Goal: Transaction & Acquisition: Purchase product/service

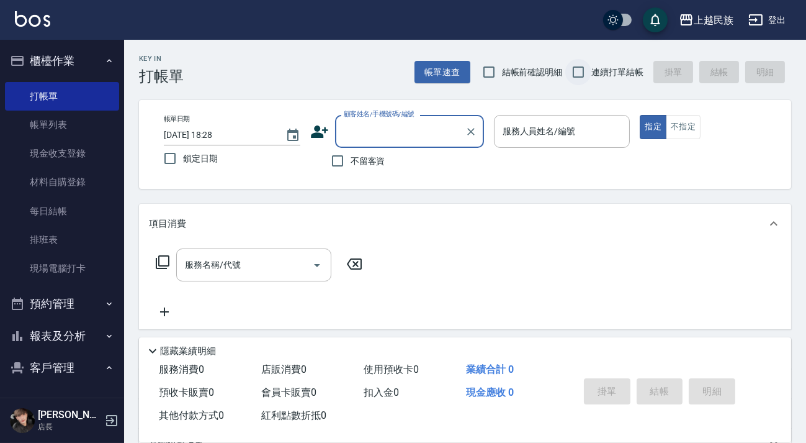
click at [582, 68] on input "連續打單結帳" at bounding box center [579, 72] width 26 height 26
checkbox input "true"
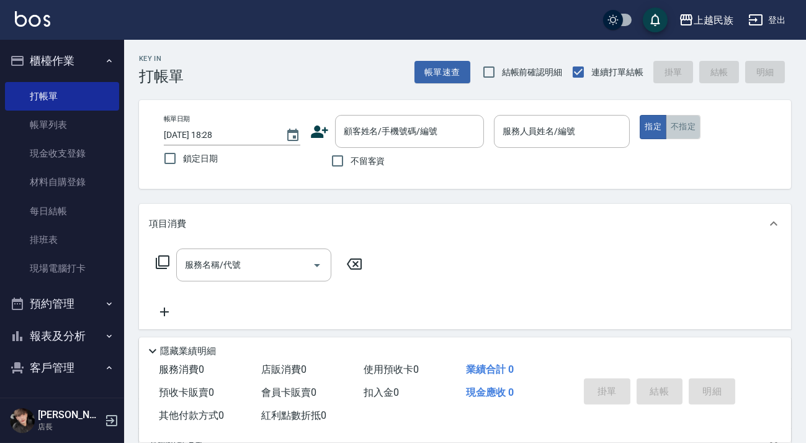
click at [688, 133] on button "不指定" at bounding box center [683, 127] width 35 height 24
click at [370, 158] on span "不留客資" at bounding box center [368, 161] width 35 height 13
click at [351, 158] on input "不留客資" at bounding box center [338, 161] width 26 height 26
checkbox input "true"
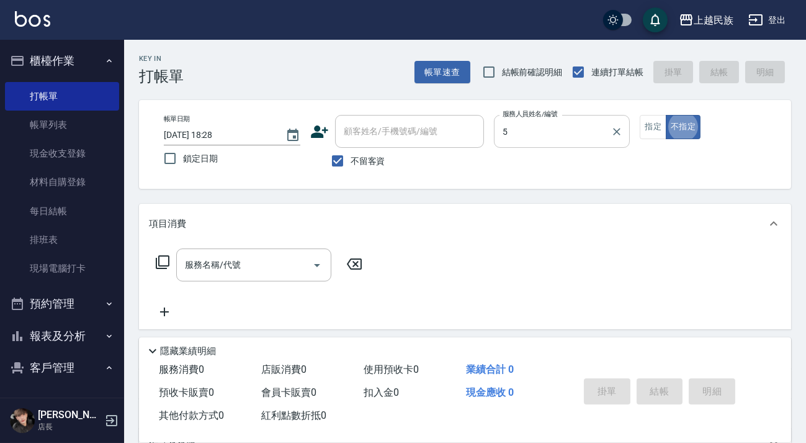
type input "Effie-5"
type button "false"
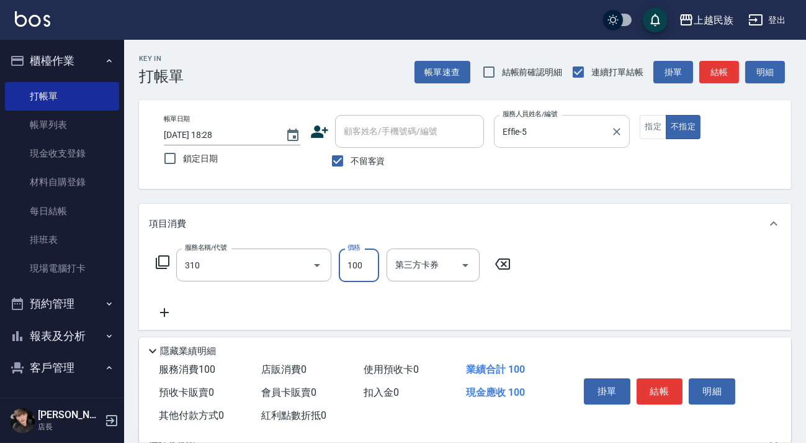
type input "瀏海100(310)"
click at [654, 388] on button "結帳" at bounding box center [660, 391] width 47 height 26
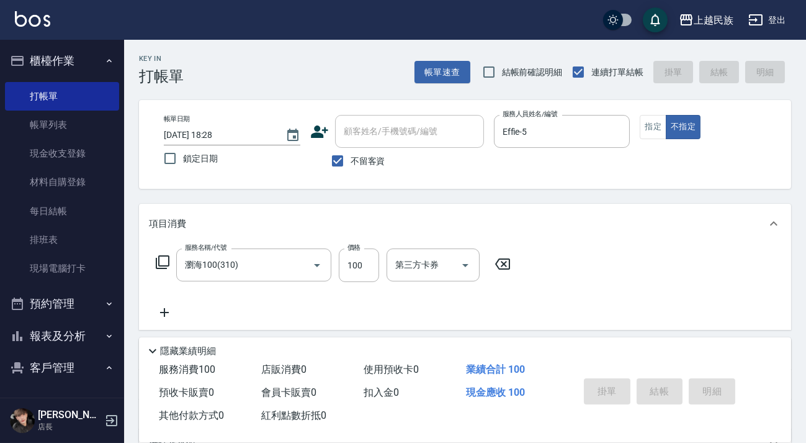
type input "[DATE] 19:48"
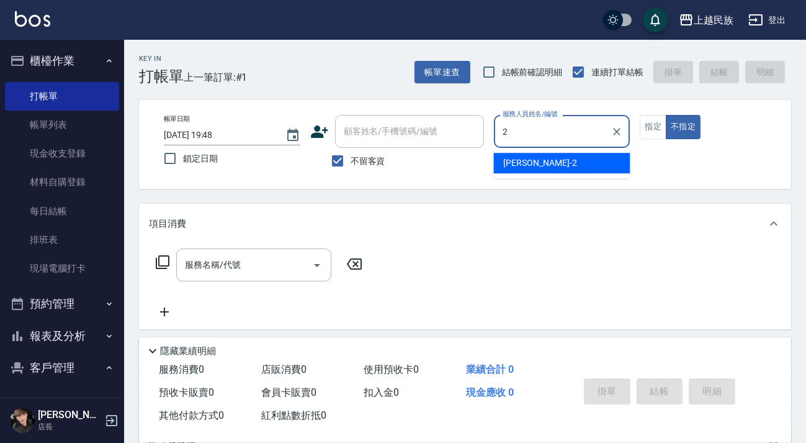
type input "[PERSON_NAME]-2"
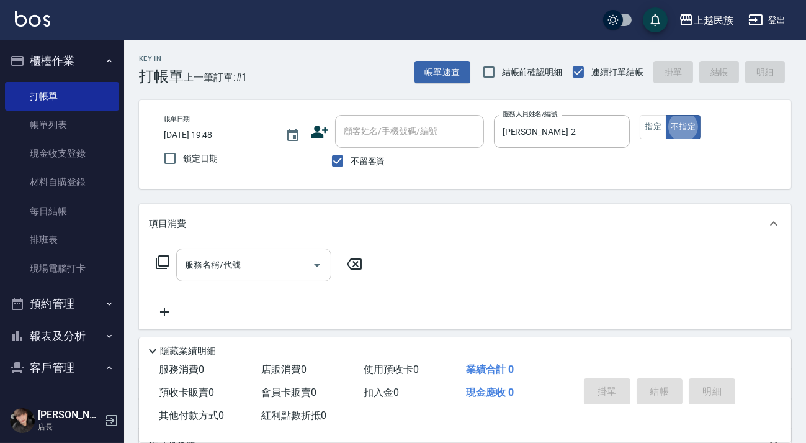
click at [274, 258] on input "服務名稱/代號" at bounding box center [244, 265] width 125 height 22
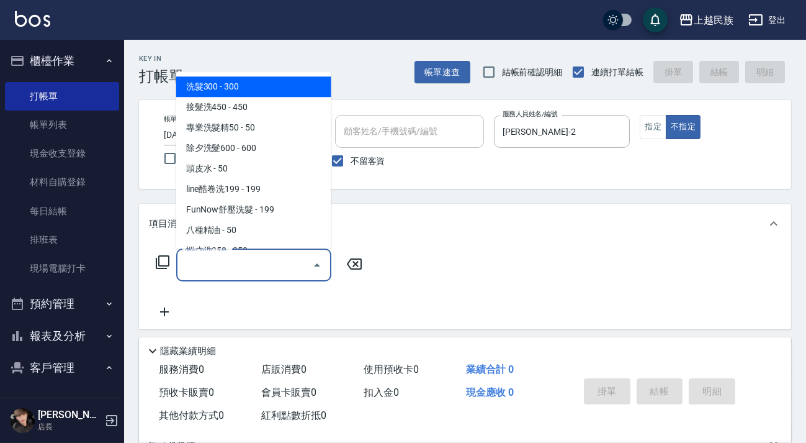
click at [274, 93] on span "洗髮300 - 300" at bounding box center [253, 86] width 155 height 20
type input "洗髮300(101)"
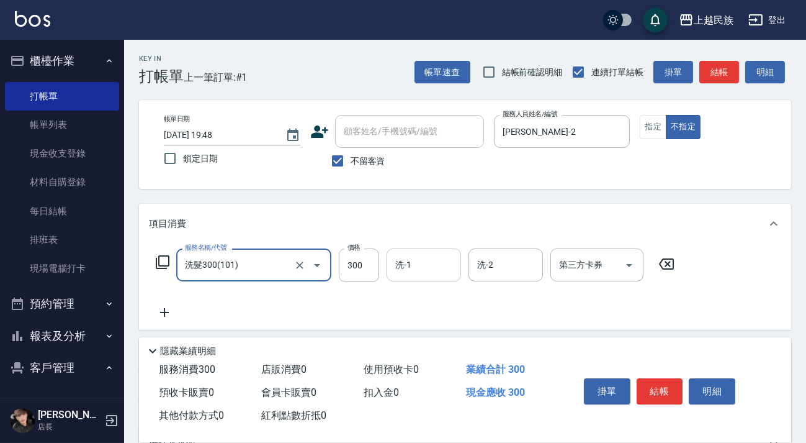
click at [425, 254] on input "洗-1" at bounding box center [423, 265] width 63 height 22
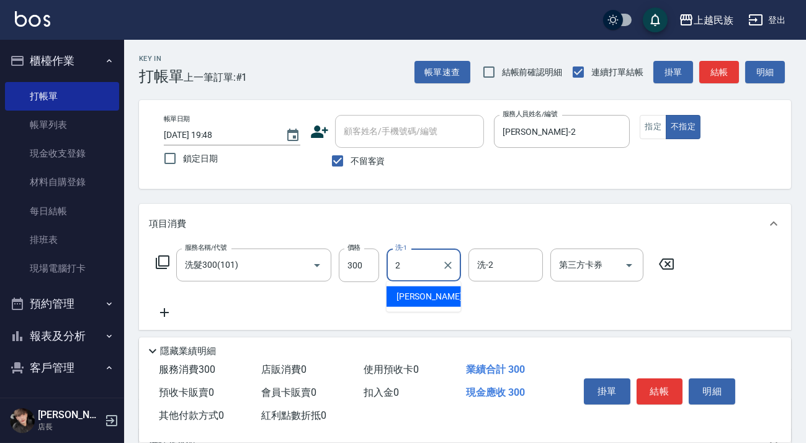
type input "[PERSON_NAME]-2"
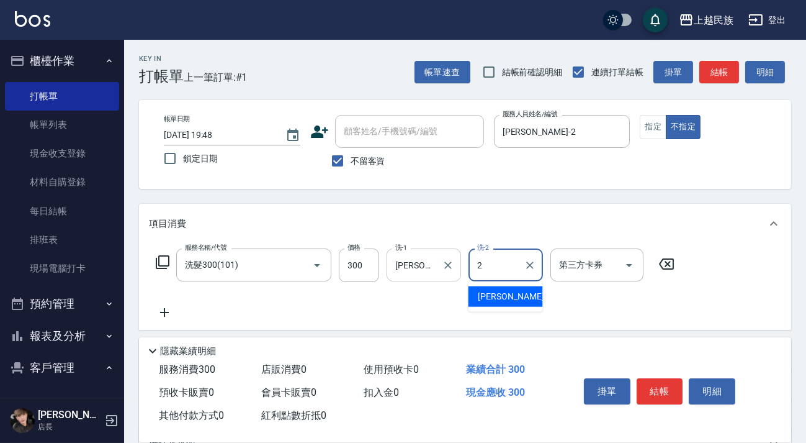
type input "[PERSON_NAME]-2"
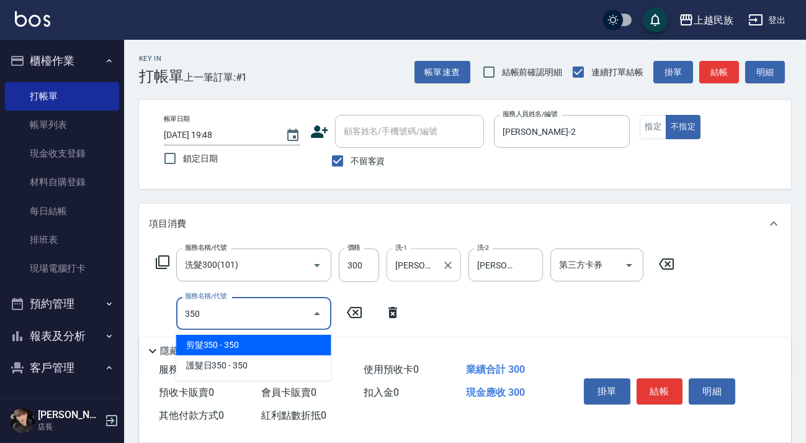
type input "剪髮350(304)"
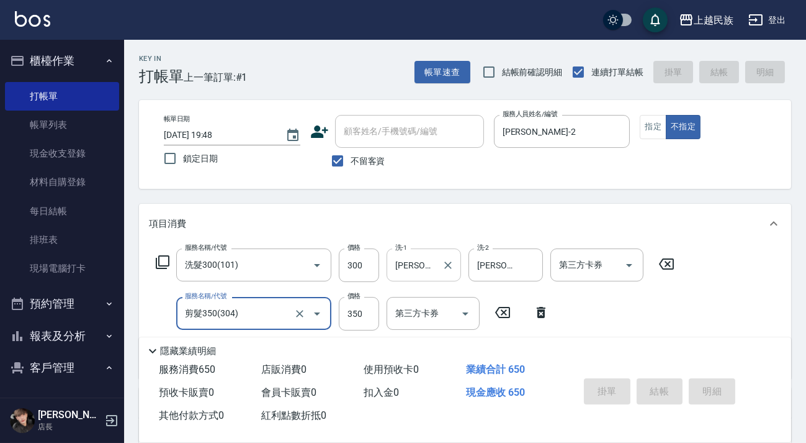
type input "[DATE] 20:04"
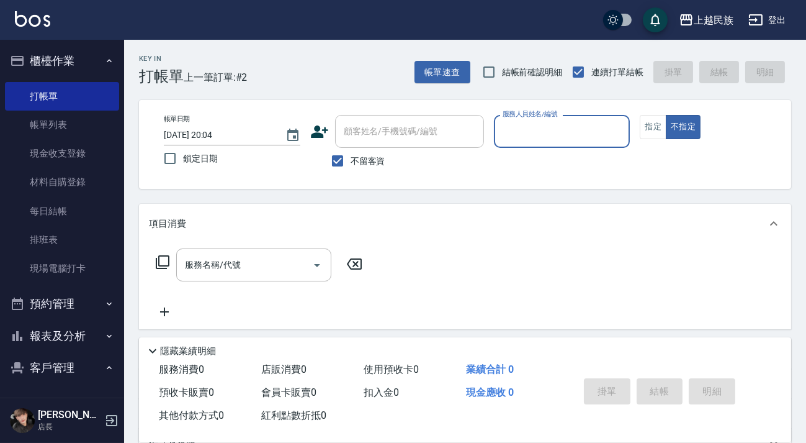
click at [451, 50] on div "Key In 打帳單 上一筆訂單:#2 帳單速查 結帳前確認明細 連續打單結帳 掛單 結帳 明細" at bounding box center [457, 62] width 667 height 45
click at [446, 95] on div "Key In 打帳單 上一筆訂單:#2 帳單速查 結帳前確認明細 連續打單結帳 掛單 結帳 明細 帳單日期 [DATE] 20:04 鎖定日期 顧客姓名/手機…" at bounding box center [465, 307] width 682 height 535
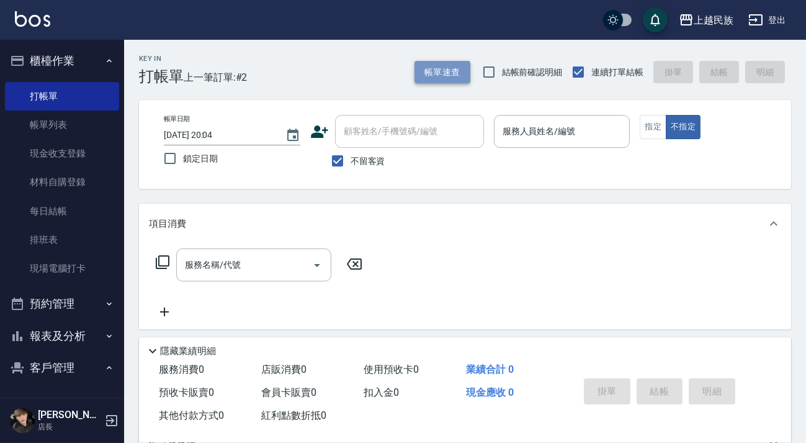
click at [467, 67] on button "帳單速查" at bounding box center [443, 72] width 56 height 23
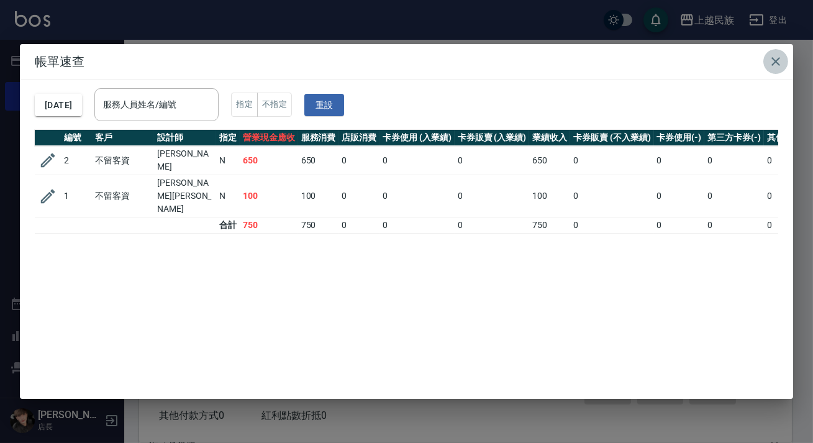
click at [770, 62] on icon "button" at bounding box center [775, 61] width 15 height 15
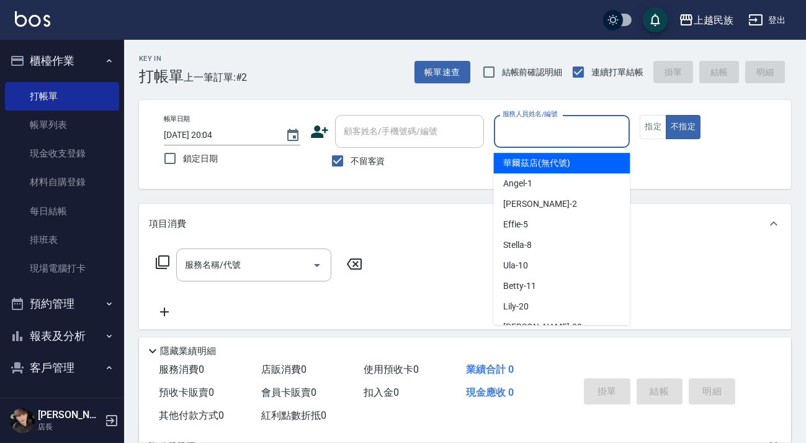
click at [591, 136] on input "服務人員姓名/編號" at bounding box center [562, 131] width 125 height 22
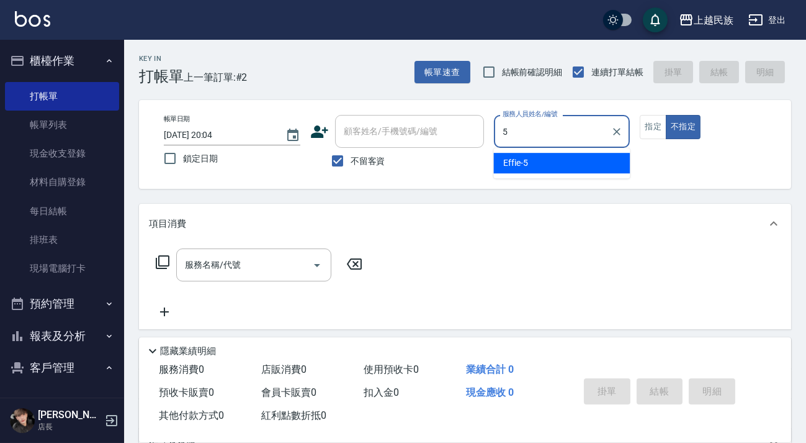
type input "Effie-5"
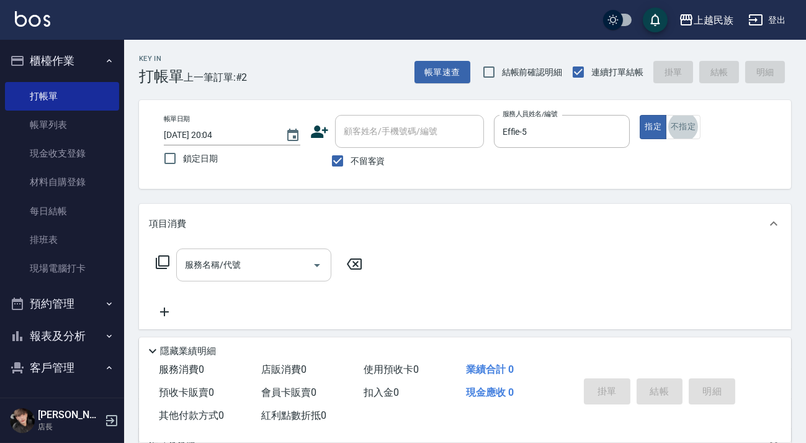
click at [269, 260] on input "服務名稱/代號" at bounding box center [244, 265] width 125 height 22
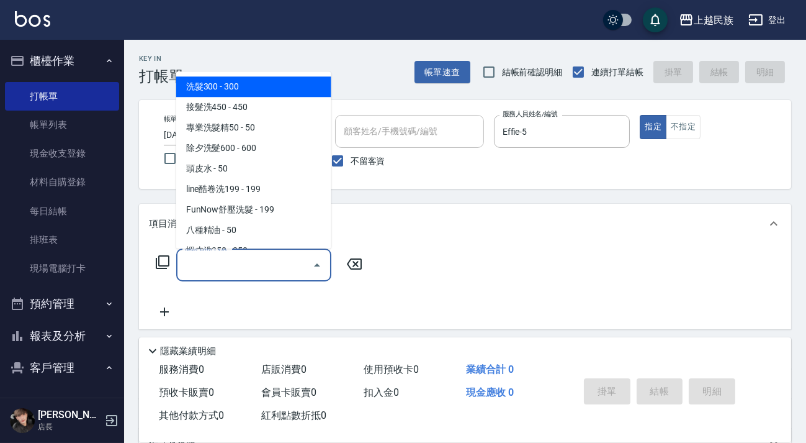
click at [276, 86] on span "洗髮300 - 300" at bounding box center [253, 86] width 155 height 20
type input "洗髮300(101)"
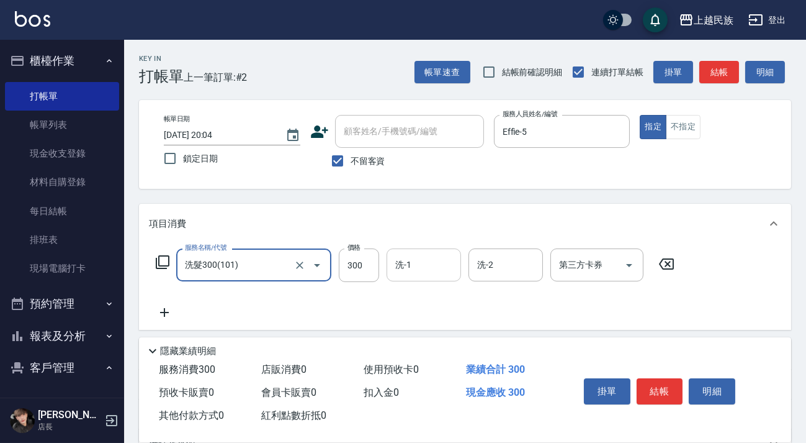
click at [422, 268] on input "洗-1" at bounding box center [423, 265] width 63 height 22
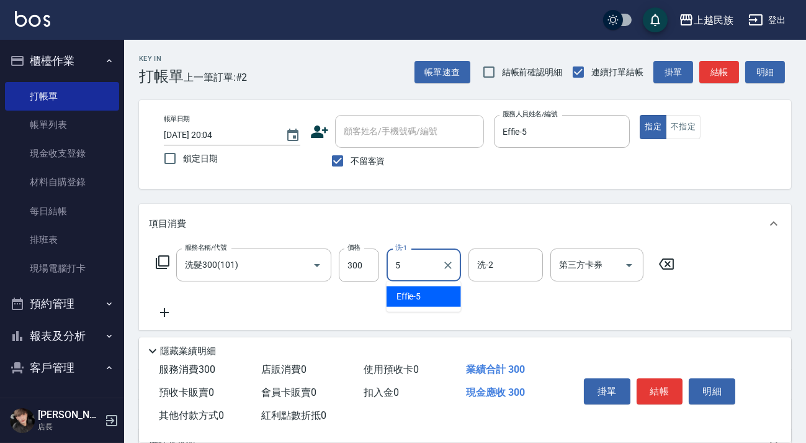
type input "Effie-5"
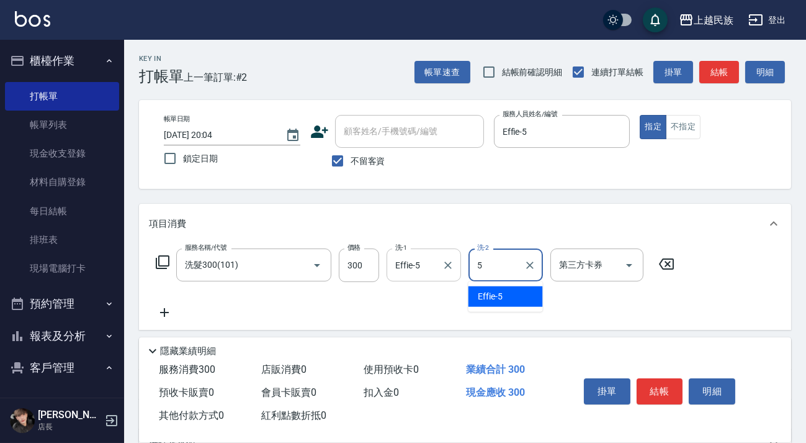
type input "Effie-5"
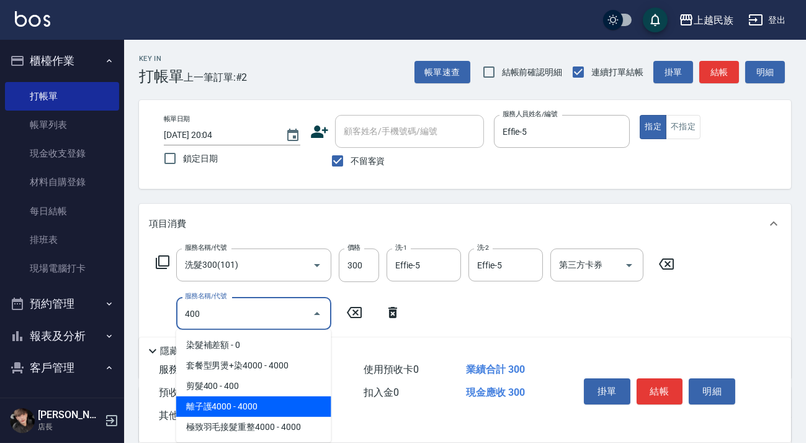
click at [281, 389] on span "剪髮400 - 400" at bounding box center [253, 386] width 155 height 20
type input "剪髮400(303)"
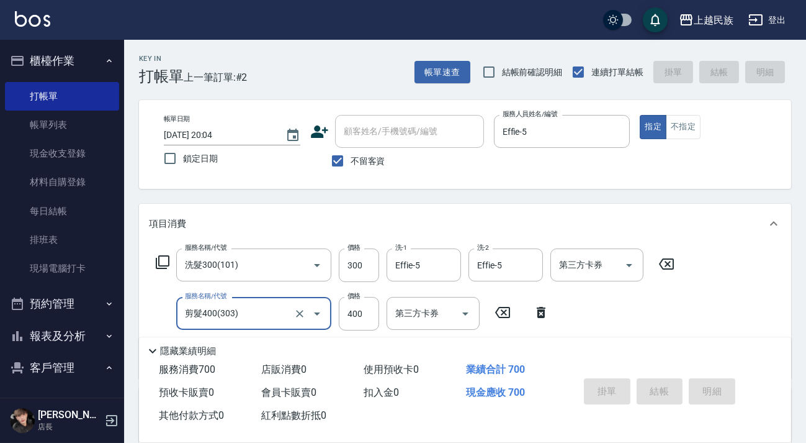
type input "[DATE] 20:05"
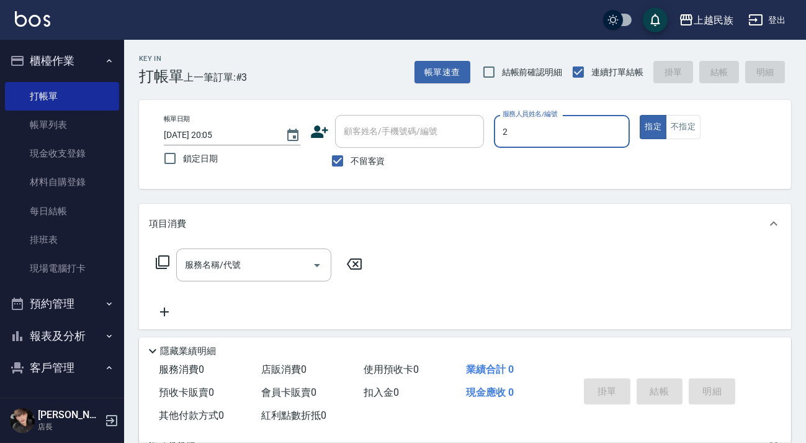
type input "[PERSON_NAME]-2"
type button "true"
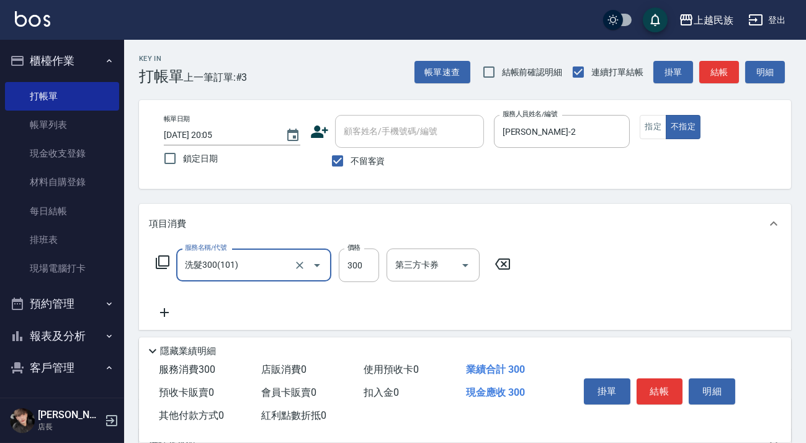
type input "洗髮300(101)"
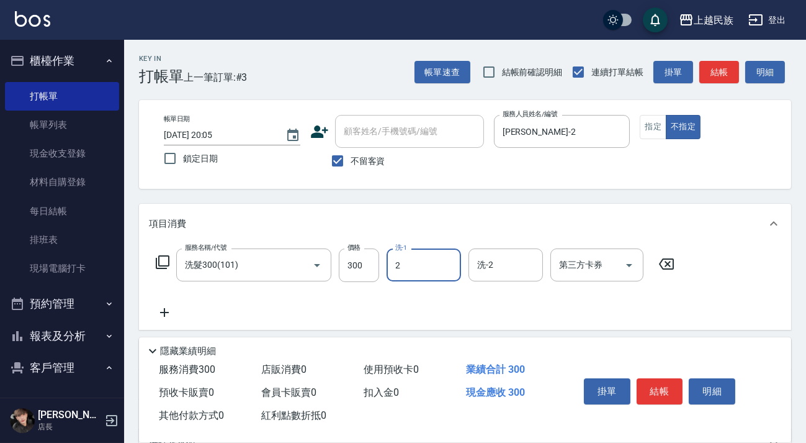
type input "[PERSON_NAME]-2"
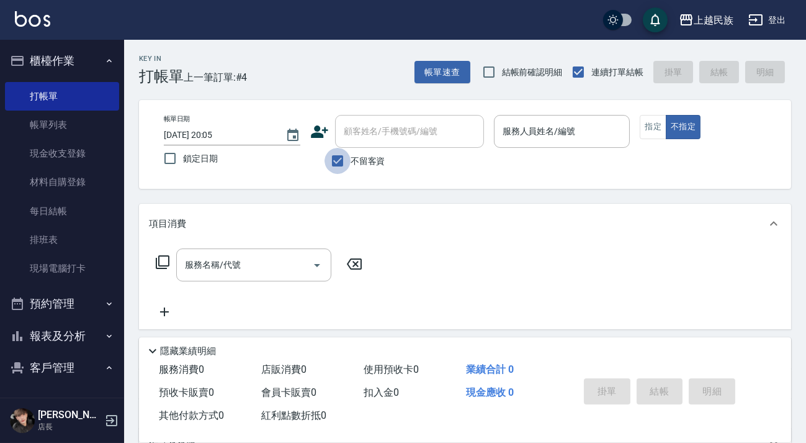
drag, startPoint x: 345, startPoint y: 151, endPoint x: 382, endPoint y: 137, distance: 39.7
click at [348, 149] on input "不留客資" at bounding box center [338, 161] width 26 height 26
checkbox input "false"
click at [384, 137] on input "顧客姓名/手機號碼/編號" at bounding box center [410, 131] width 138 height 22
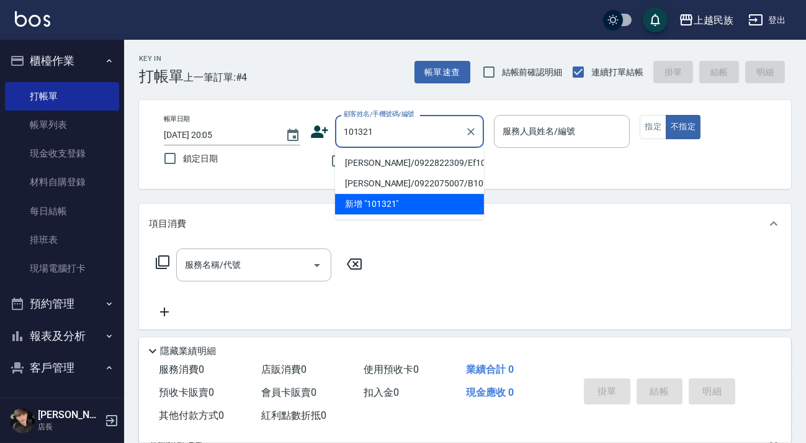
click at [434, 164] on li "[PERSON_NAME]/0922822309/Ef101321" at bounding box center [409, 163] width 149 height 20
type input "[PERSON_NAME]/0922822309/Ef101321"
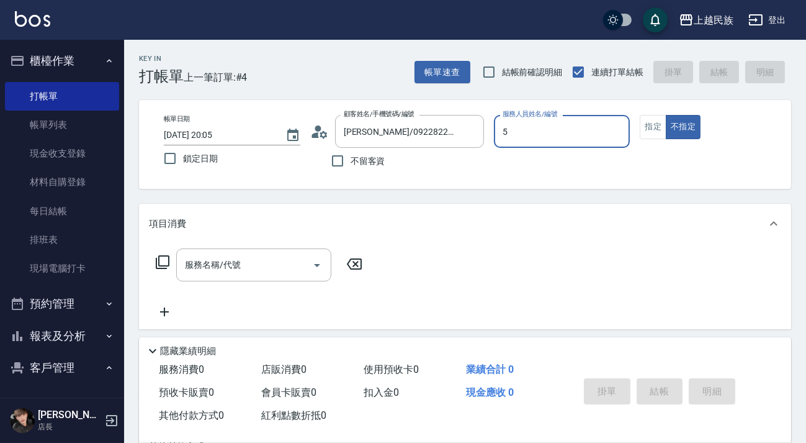
type input "Effie-5"
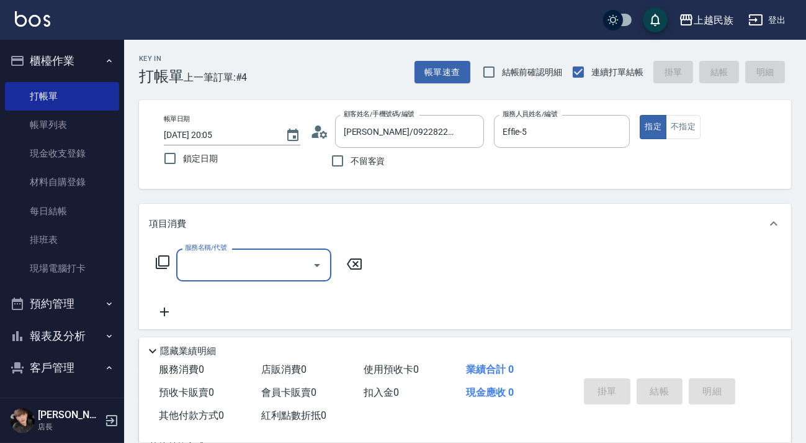
scroll to position [166, 0]
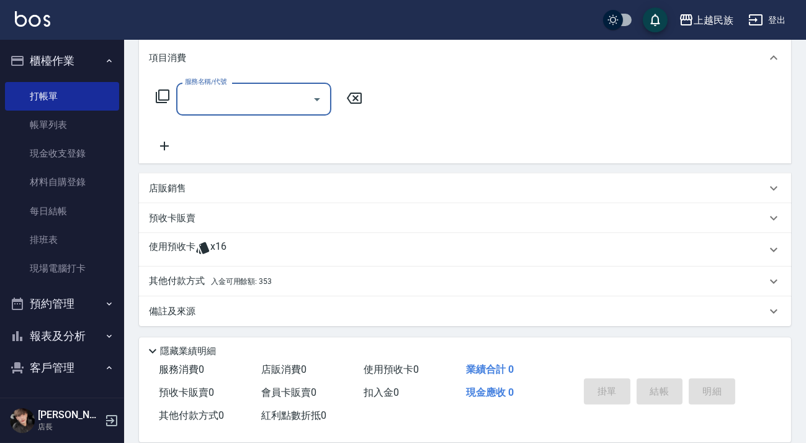
click at [285, 241] on div "使用預收卡 x16" at bounding box center [458, 249] width 618 height 19
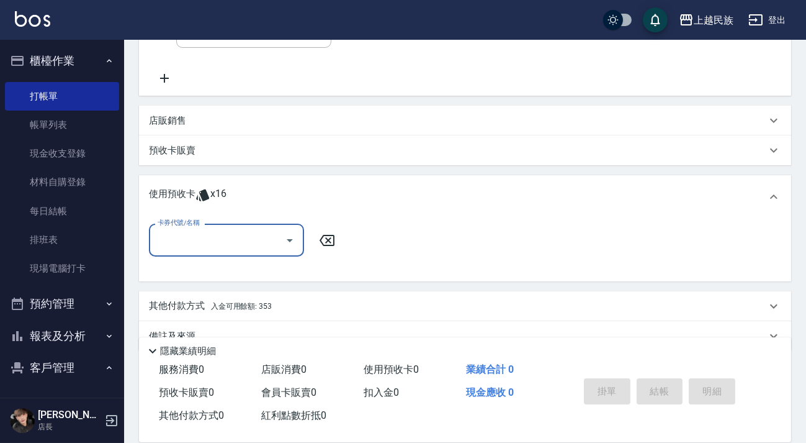
scroll to position [0, 0]
click at [274, 230] on input "卡券代號/名稱" at bounding box center [217, 240] width 125 height 22
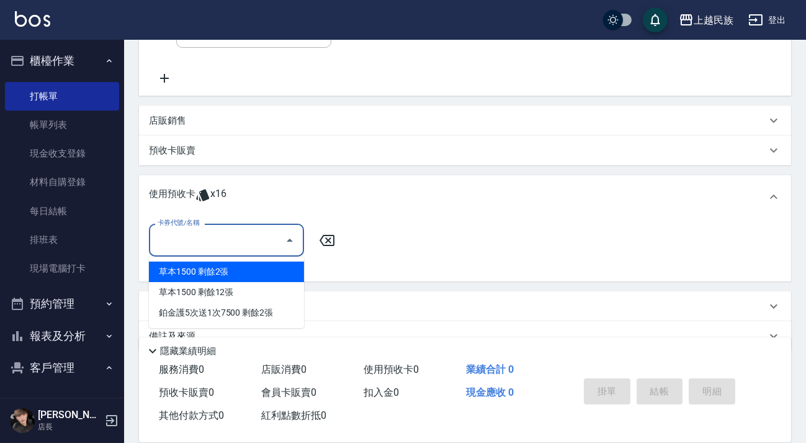
click at [281, 271] on div "草本1500 剩餘2張" at bounding box center [226, 271] width 155 height 20
type input "草本1500"
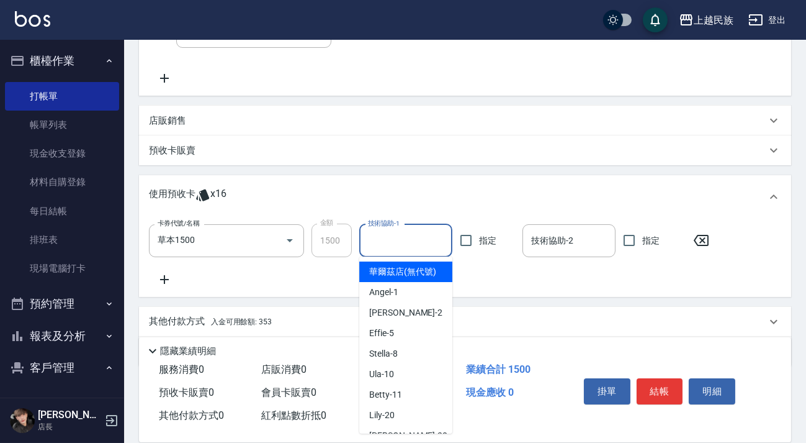
click at [376, 246] on input "技術協助-1" at bounding box center [406, 241] width 82 height 22
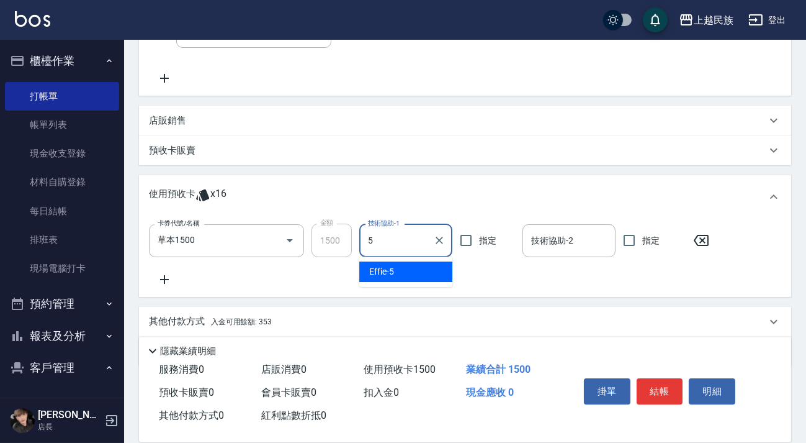
type input "Effie-5"
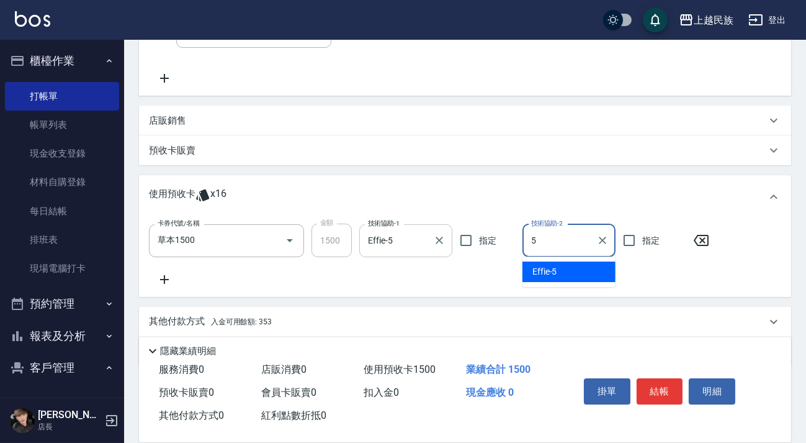
type input "Effie-5"
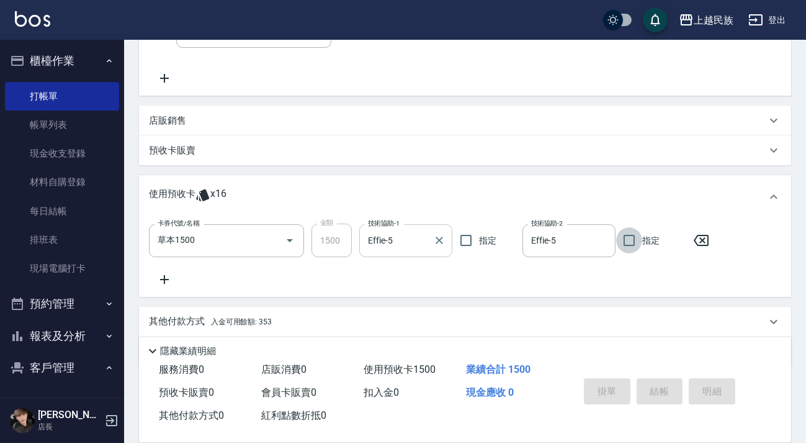
type input "[DATE] 20:06"
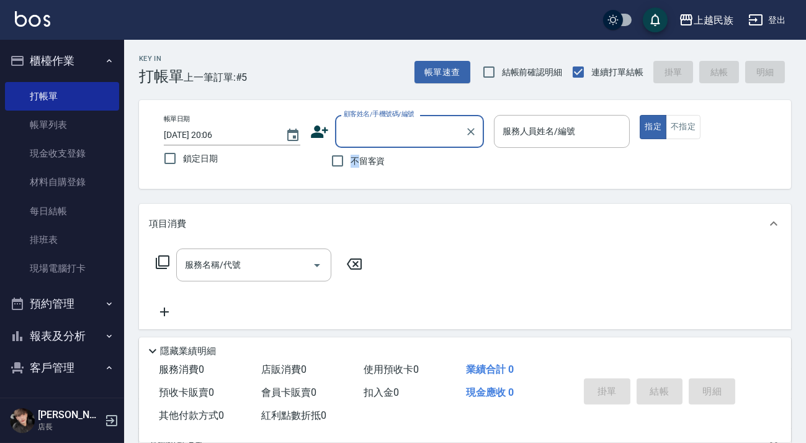
click at [354, 163] on span "不留客資" at bounding box center [368, 161] width 35 height 13
click at [342, 163] on input "不留客資" at bounding box center [338, 161] width 26 height 26
checkbox input "true"
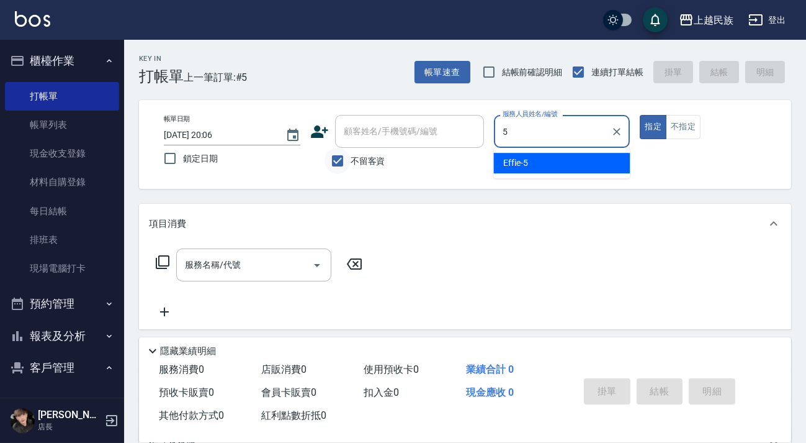
type input "Effie-5"
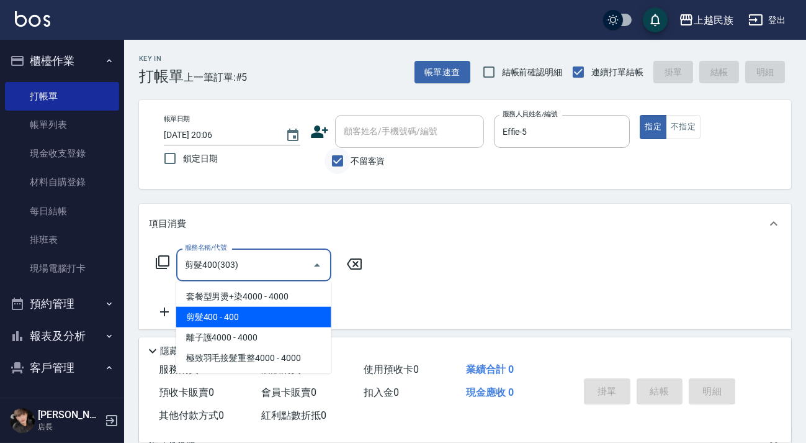
type input "剪髮400(303)"
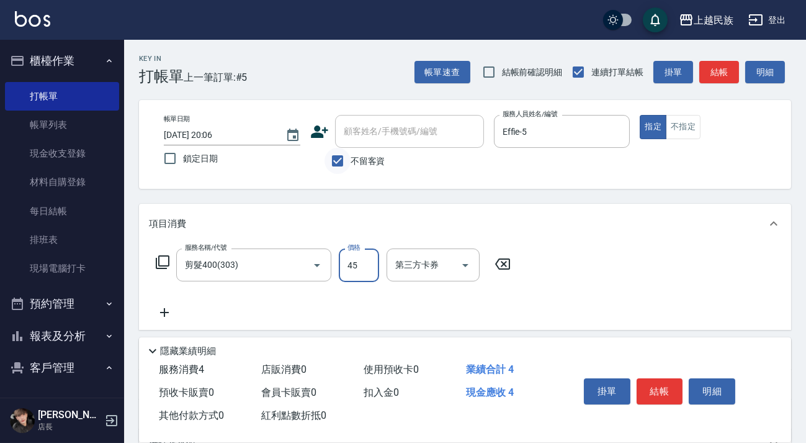
type input "450"
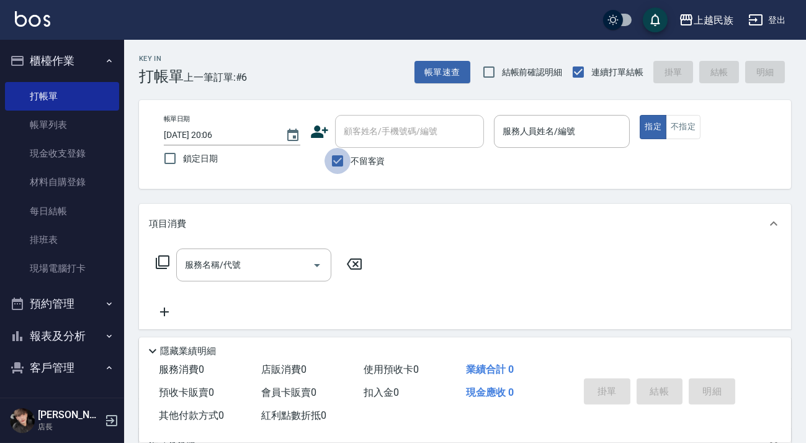
click at [338, 160] on input "不留客資" at bounding box center [338, 161] width 26 height 26
checkbox input "false"
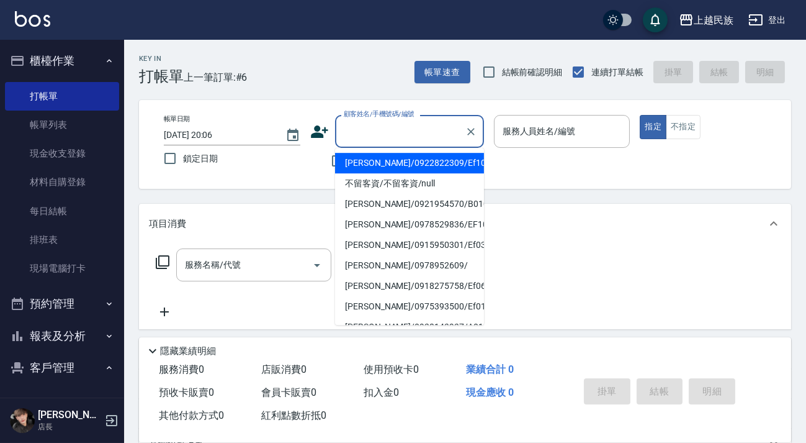
click at [381, 136] on input "顧客姓名/手機號碼/編號" at bounding box center [400, 131] width 119 height 22
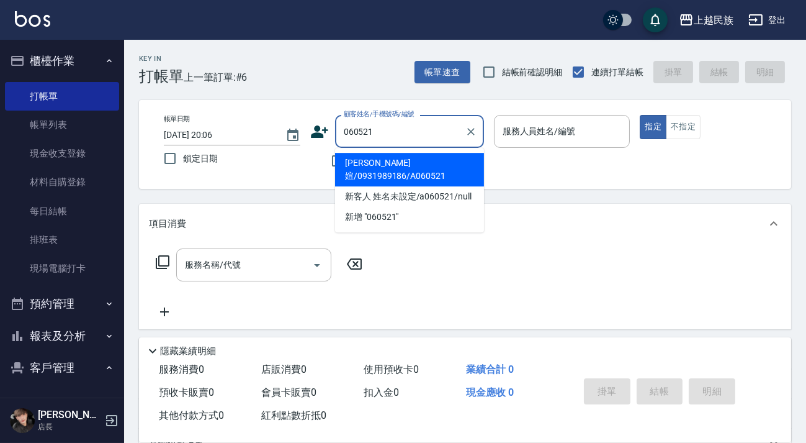
click at [417, 166] on li "[PERSON_NAME]媗/0931989186/A060521" at bounding box center [409, 170] width 149 height 34
type input "[PERSON_NAME]媗/0931989186/A060521"
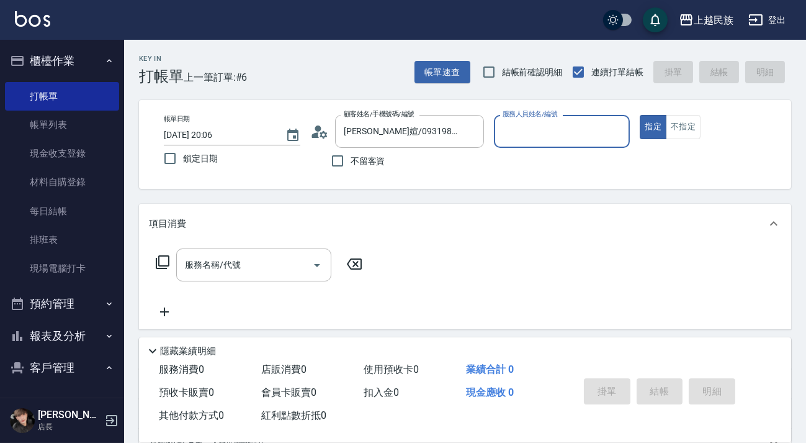
type input "[PERSON_NAME]-2"
click at [640, 115] on button "指定" at bounding box center [653, 127] width 27 height 24
click at [170, 263] on div "服務名稱/代號 服務名稱/代號" at bounding box center [259, 264] width 221 height 33
click at [168, 263] on icon at bounding box center [162, 262] width 15 height 15
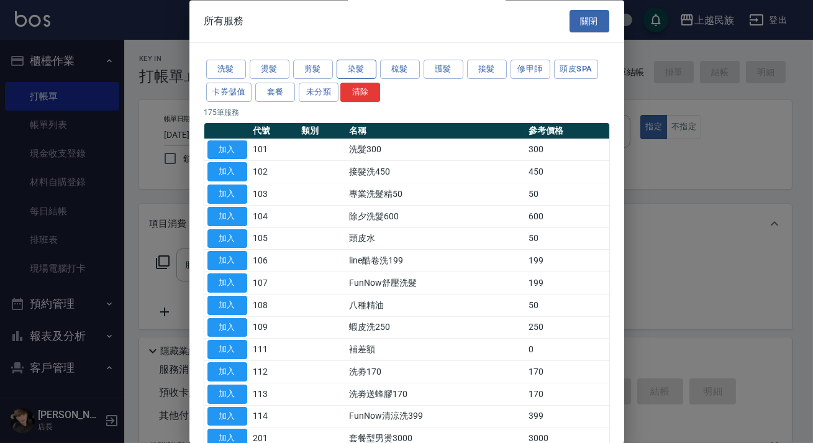
drag, startPoint x: 324, startPoint y: 65, endPoint x: 354, endPoint y: 62, distance: 29.9
click at [328, 65] on button "剪髮" at bounding box center [313, 69] width 40 height 19
click at [354, 62] on button "染髮" at bounding box center [356, 69] width 40 height 19
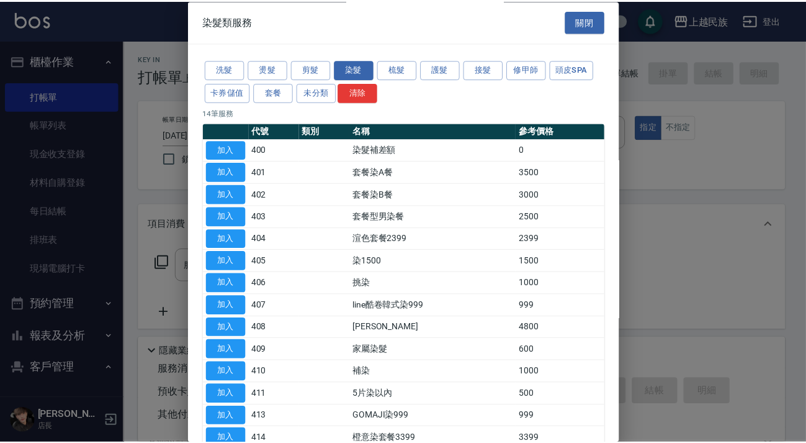
scroll to position [74, 0]
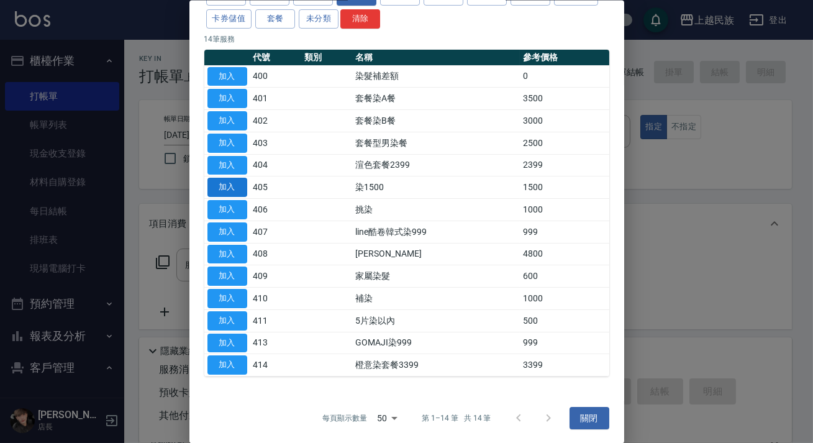
click at [223, 188] on button "加入" at bounding box center [227, 187] width 40 height 19
type input "染1500(405)"
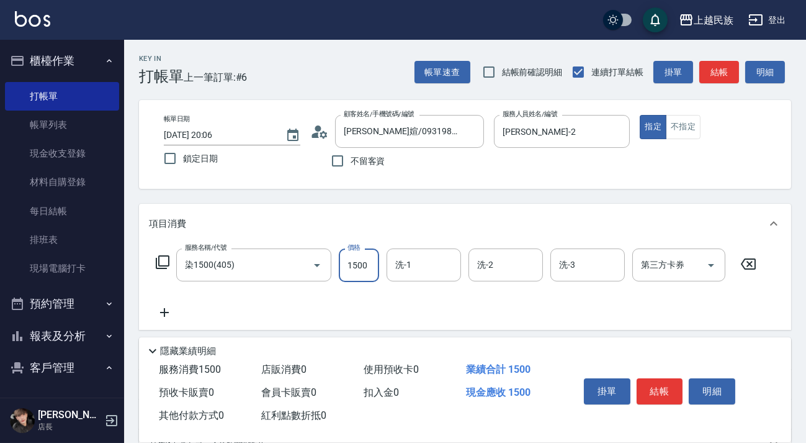
click at [361, 266] on input "1500" at bounding box center [359, 265] width 40 height 34
type input "2000"
type input "[PERSON_NAME]-2"
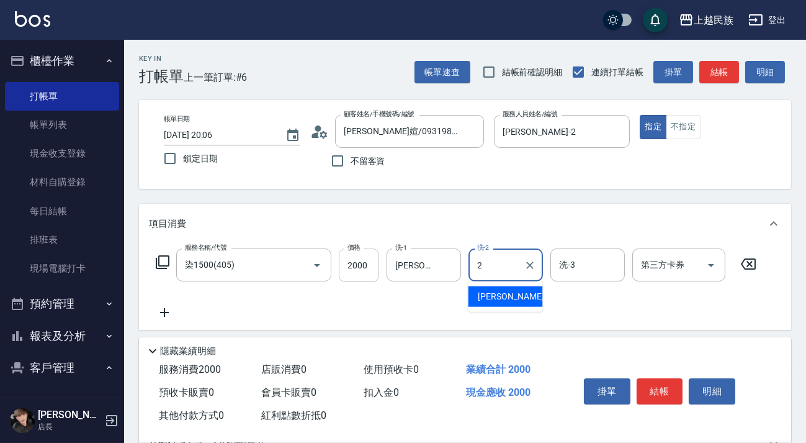
type input "[PERSON_NAME]-2"
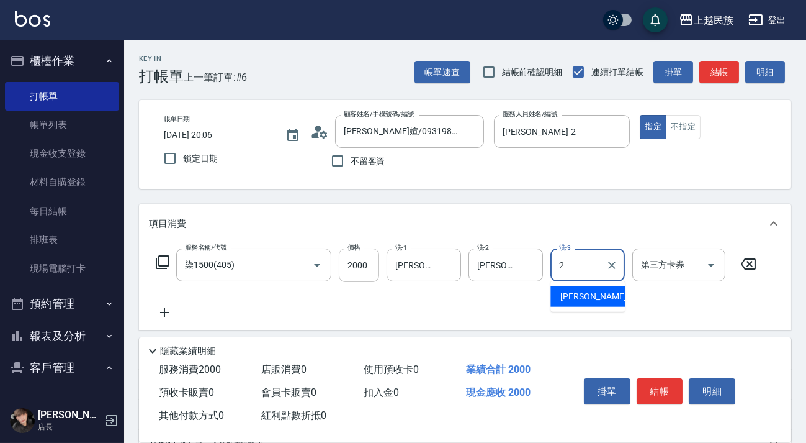
type input "[PERSON_NAME]-2"
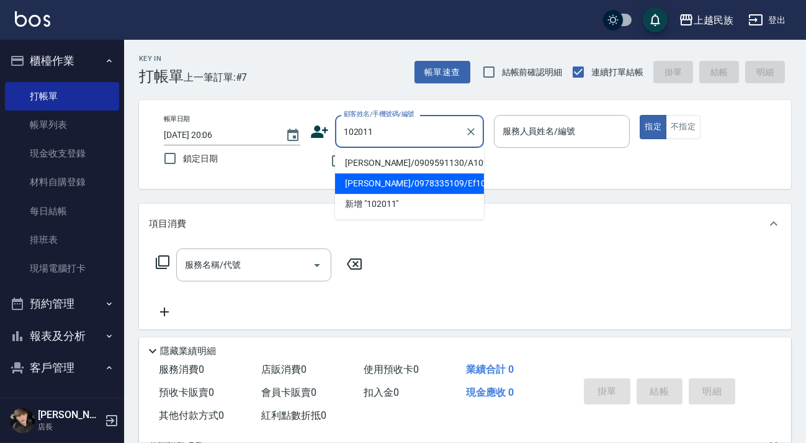
click at [440, 184] on li "[PERSON_NAME]/0978335109/Ef102011" at bounding box center [409, 183] width 149 height 20
type input "[PERSON_NAME]/0978335109/Ef102011"
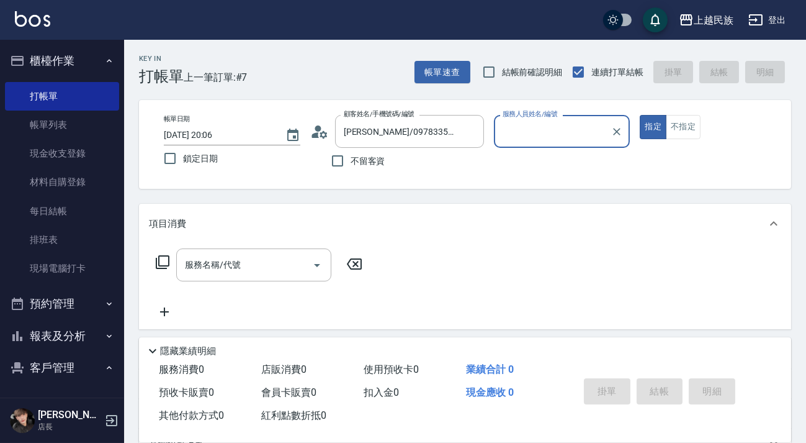
type input "Effie-5"
click at [640, 115] on button "指定" at bounding box center [653, 127] width 27 height 24
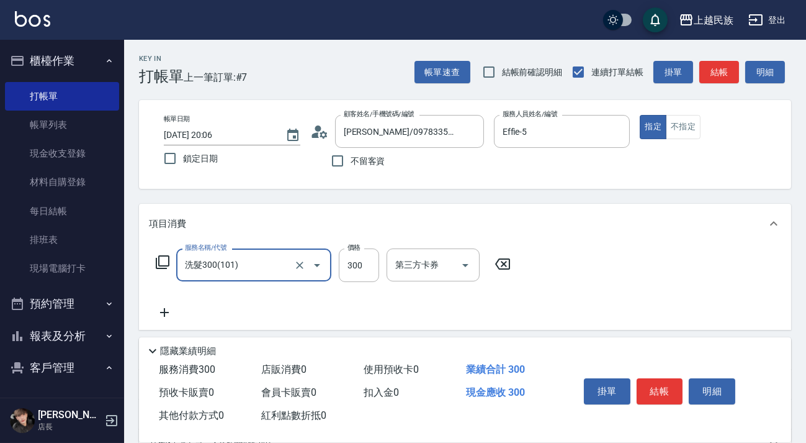
type input "洗髮300(101)"
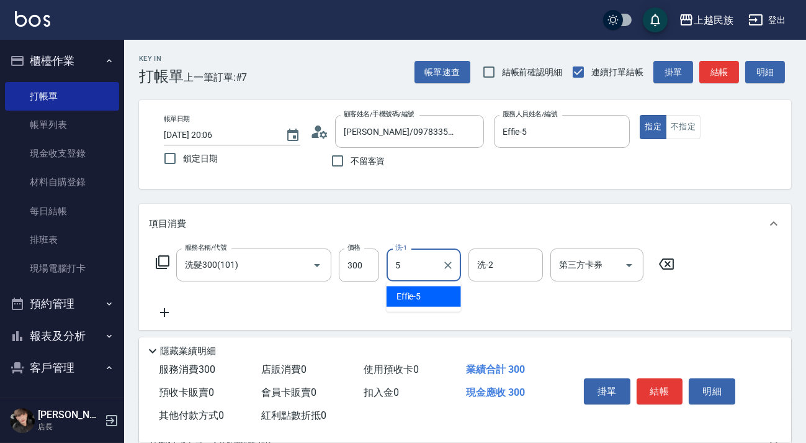
type input "Effie-5"
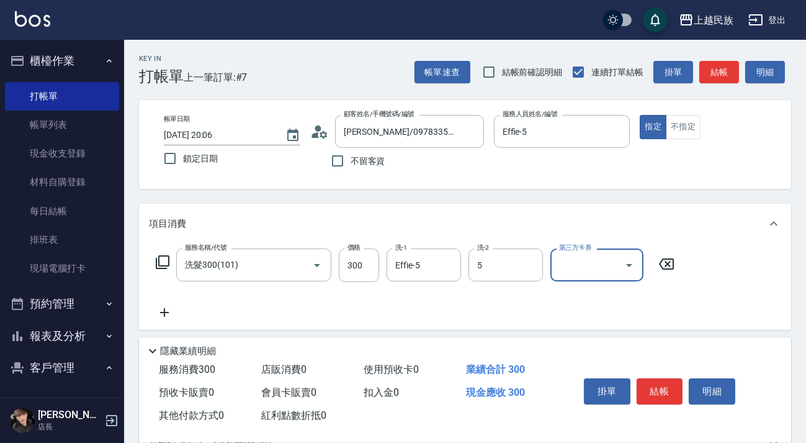
type input "Effie-5"
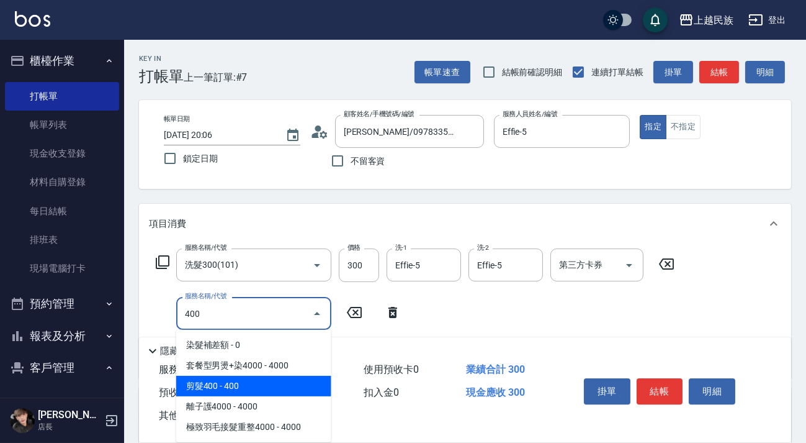
click at [295, 379] on span "剪髮400 - 400" at bounding box center [253, 386] width 155 height 20
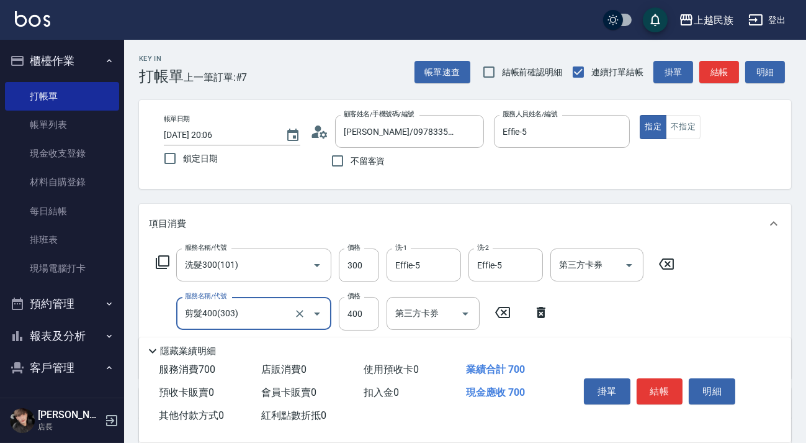
scroll to position [211, 0]
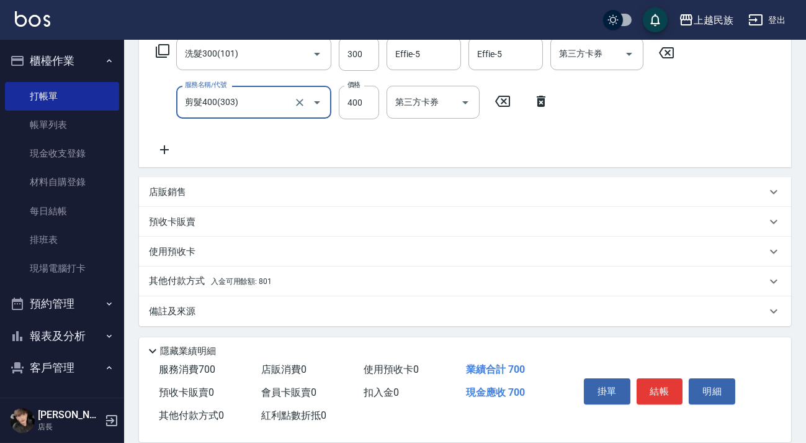
type input "剪髮400(303)"
click at [334, 286] on div "其他付款方式 入金可用餘額: 801" at bounding box center [458, 281] width 618 height 14
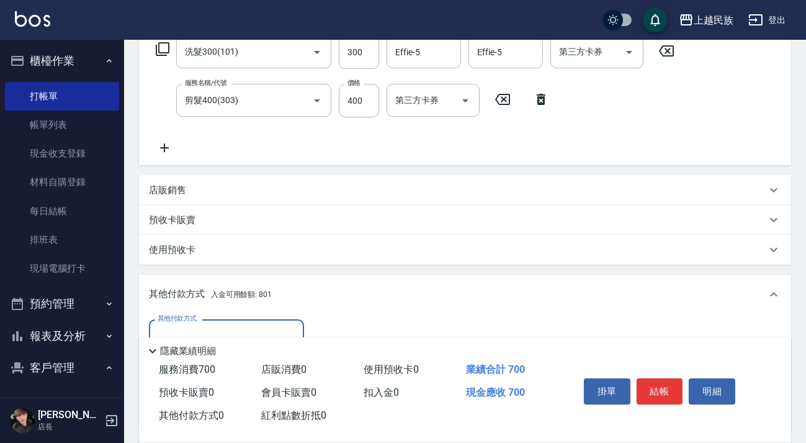
scroll to position [0, 0]
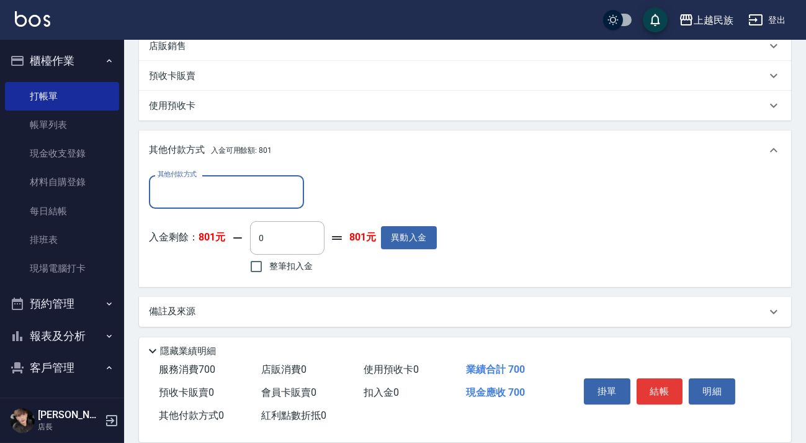
drag, startPoint x: 297, startPoint y: 261, endPoint x: 533, endPoint y: 273, distance: 236.2
click at [298, 261] on span "整筆扣入金" at bounding box center [290, 265] width 43 height 13
click at [269, 261] on input "整筆扣入金" at bounding box center [256, 266] width 26 height 26
checkbox input "true"
type input "700"
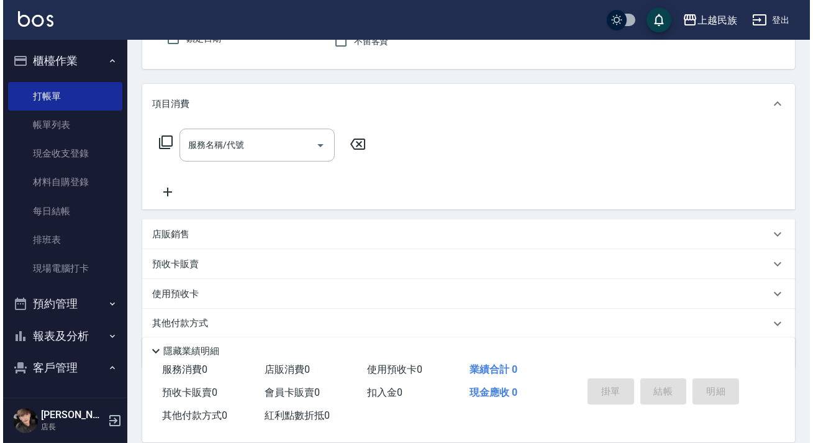
scroll to position [7, 0]
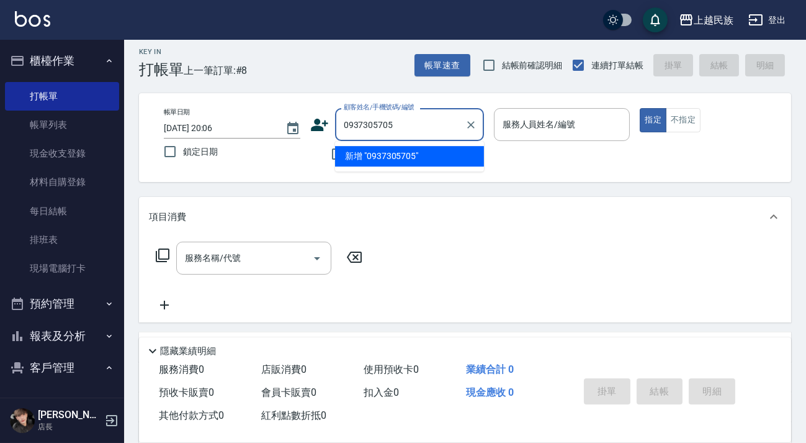
click at [415, 159] on li "新增 "0937305705"" at bounding box center [409, 156] width 149 height 20
type input "0937305705"
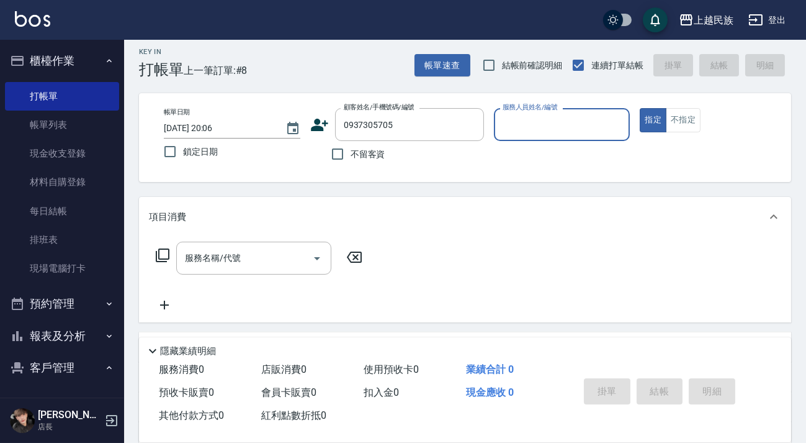
click at [325, 130] on icon at bounding box center [319, 124] width 19 height 19
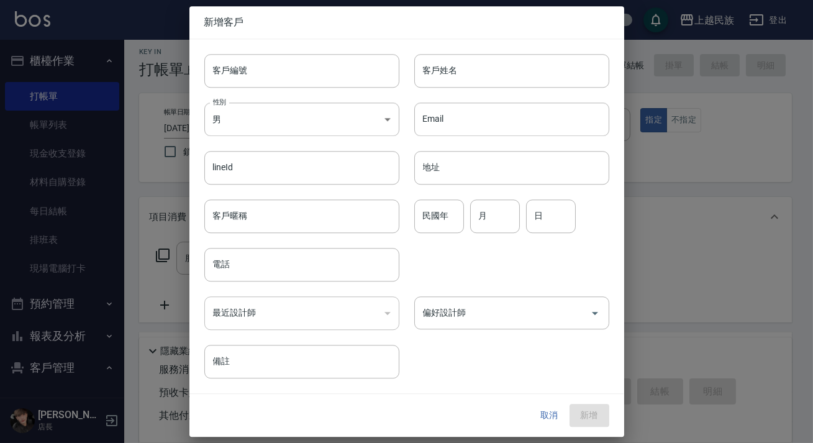
type input "0937305705"
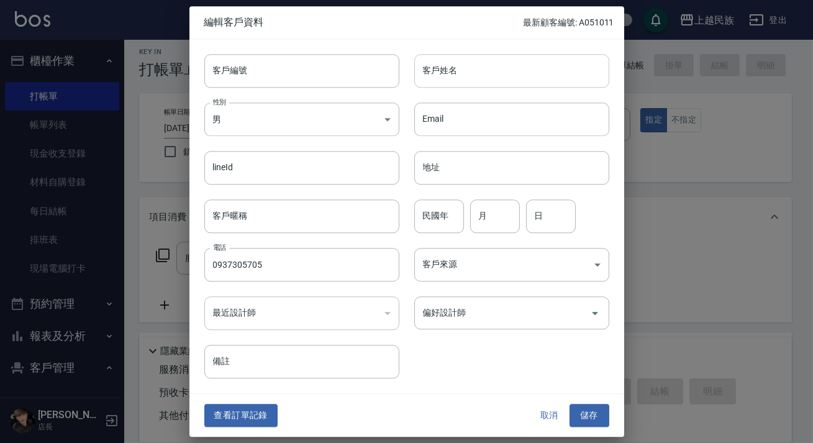
click at [457, 76] on input "客戶姓名" at bounding box center [511, 71] width 195 height 34
type input "X"
type input "[PERSON_NAME]"
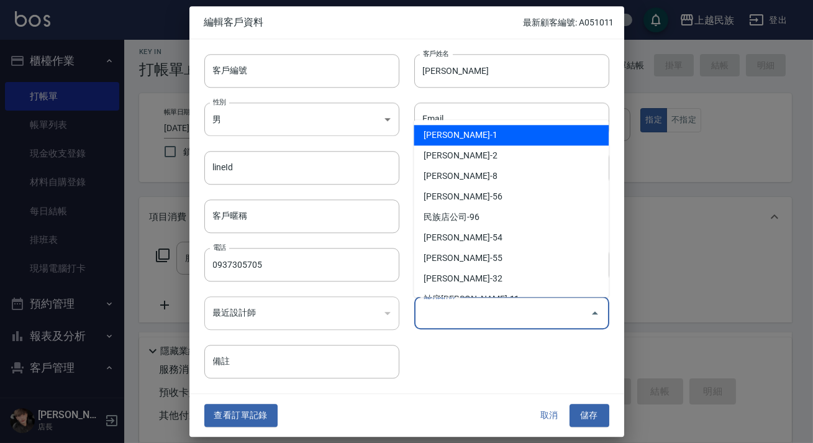
click at [496, 304] on input "偏好設計師" at bounding box center [502, 313] width 165 height 22
type input "Angel"
click at [508, 348] on div "客戶編號 客戶編號 客戶姓名 [PERSON_NAME] 客戶姓名 性別 男 [DEMOGRAPHIC_DATA] 性別 Email Email lineId…" at bounding box center [399, 209] width 420 height 340
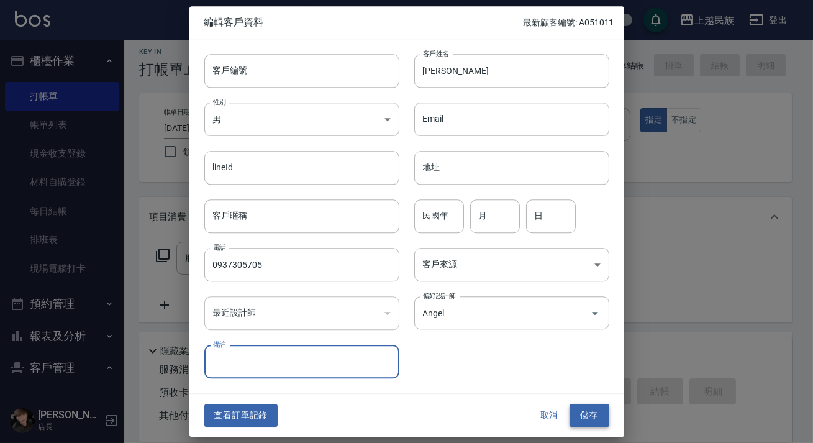
click at [600, 422] on button "儲存" at bounding box center [589, 415] width 40 height 23
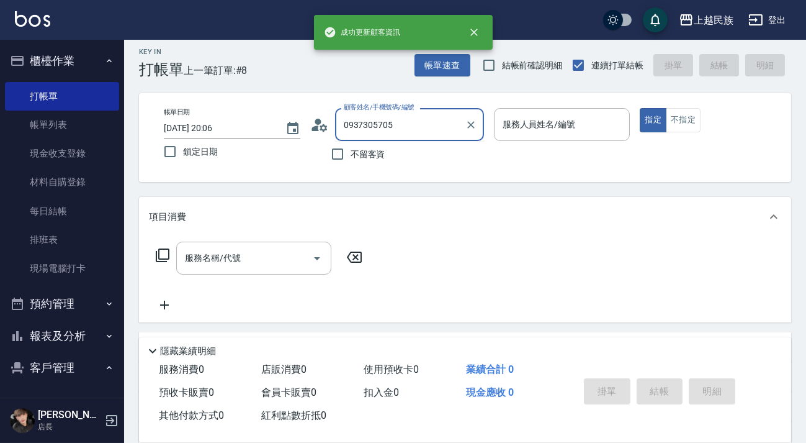
click at [393, 119] on input "0937305705" at bounding box center [400, 125] width 119 height 22
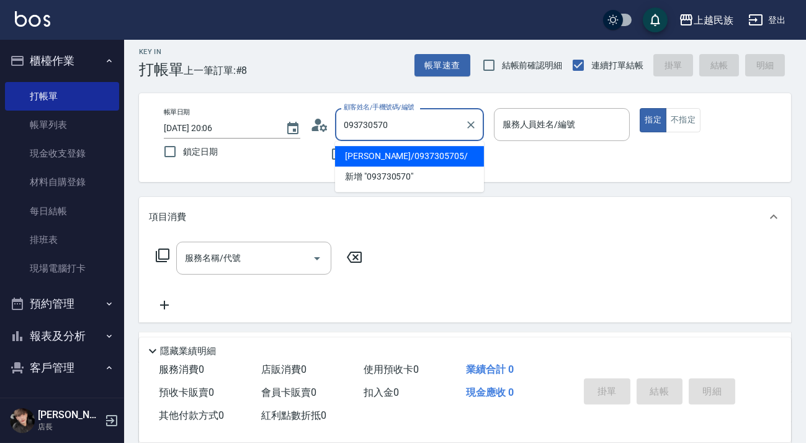
click at [436, 155] on li "[PERSON_NAME]/0937305705/" at bounding box center [409, 156] width 149 height 20
type input "[PERSON_NAME]/0937305705/"
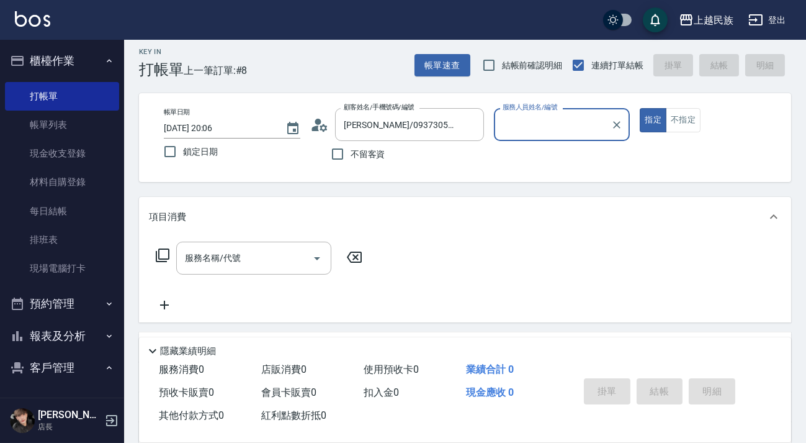
type input "[PERSON_NAME]-1"
click at [628, 126] on div "[PERSON_NAME]-1 服務人員姓名/編號" at bounding box center [562, 124] width 137 height 33
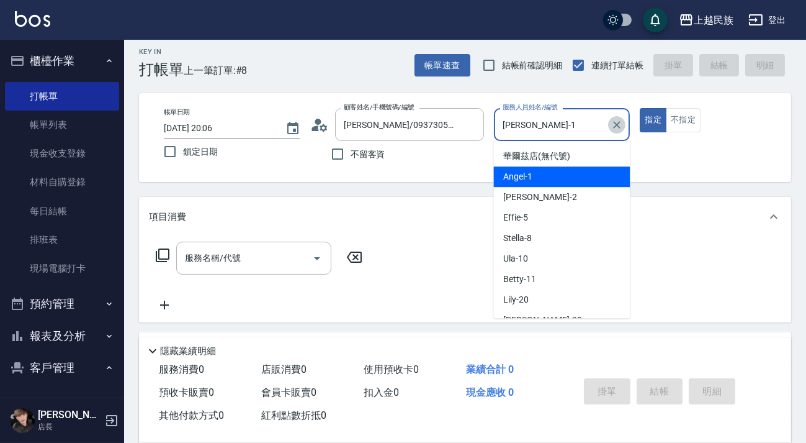
drag, startPoint x: 623, startPoint y: 125, endPoint x: 608, endPoint y: 125, distance: 14.3
click at [622, 125] on icon "Clear" at bounding box center [617, 125] width 12 height 12
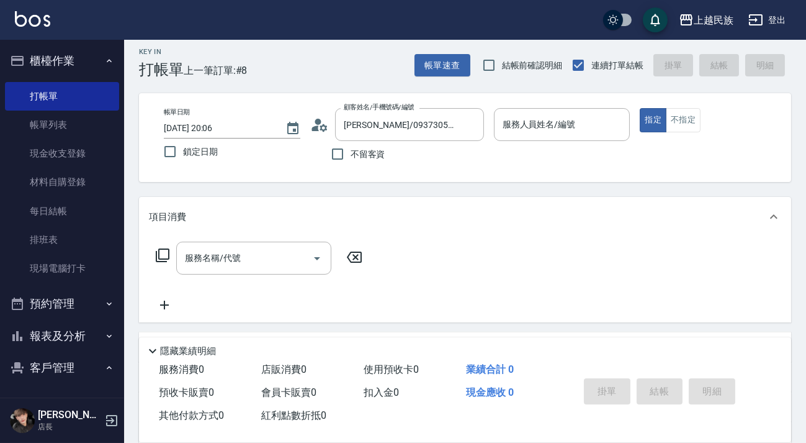
click at [322, 125] on icon at bounding box center [323, 127] width 7 height 7
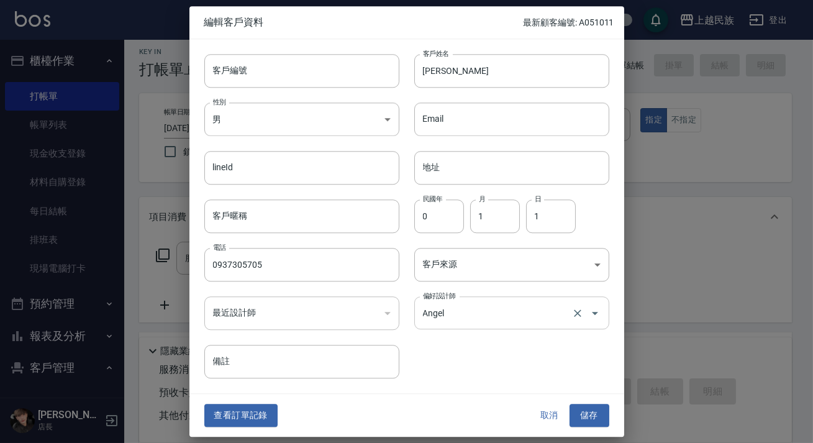
click at [503, 318] on input "Angel" at bounding box center [494, 313] width 149 height 22
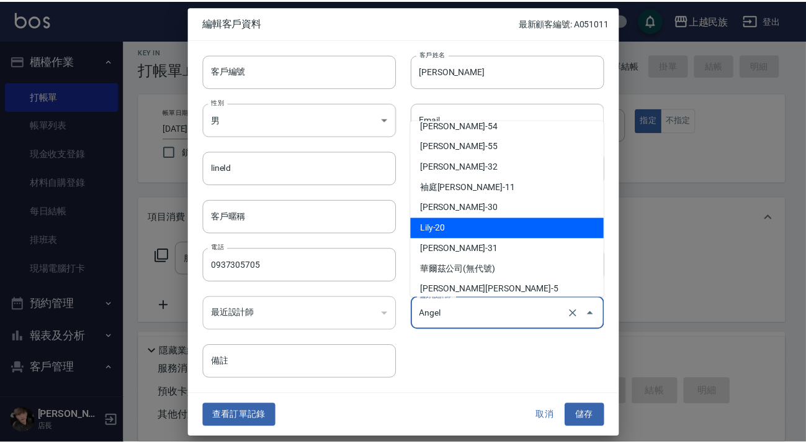
scroll to position [160, 0]
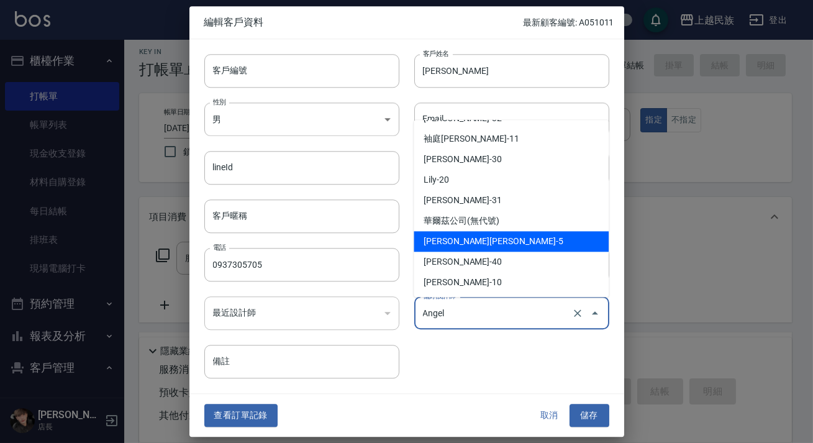
click at [506, 234] on li "[PERSON_NAME][PERSON_NAME]-5" at bounding box center [510, 241] width 195 height 20
type input "[PERSON_NAME][PERSON_NAME]"
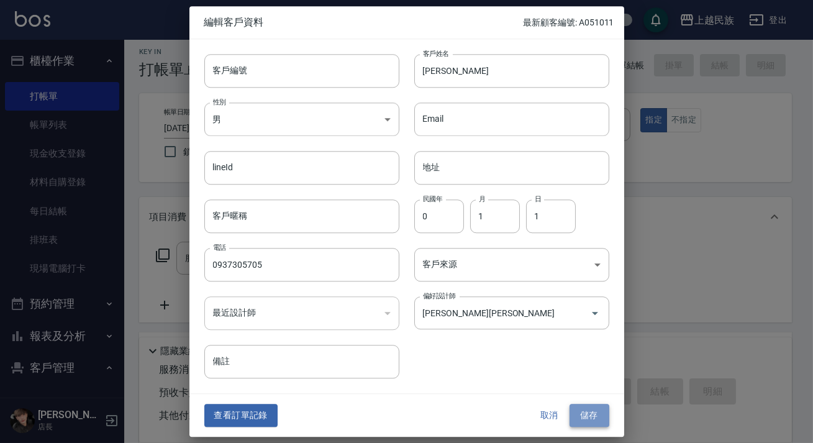
click at [597, 422] on button "儲存" at bounding box center [589, 415] width 40 height 23
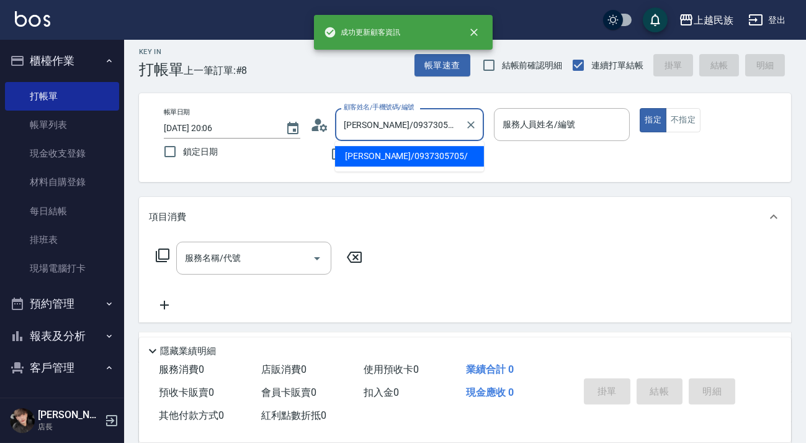
click at [438, 118] on input "[PERSON_NAME]/0937305705/" at bounding box center [400, 125] width 119 height 22
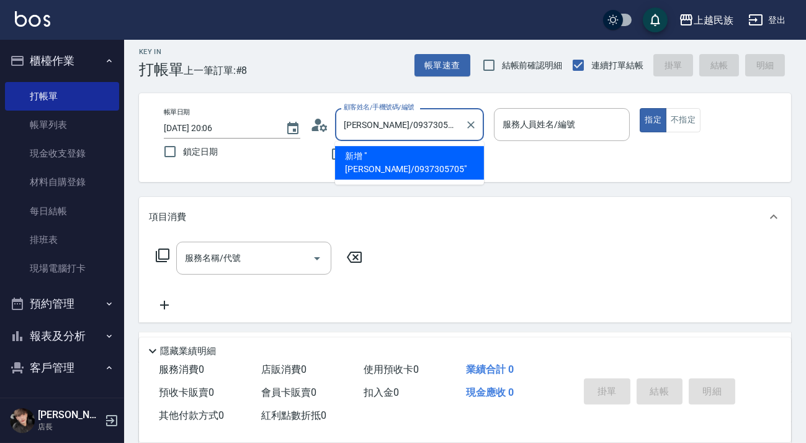
type input "[PERSON_NAME]/0937305705/"
click at [515, 190] on div "Key In 打帳單 上一筆訂單:#8 帳單速查 結帳前確認明細 連續打單結帳 掛單 結帳 明細 帳單日期 [DATE] 20:06 鎖定日期 顧客姓名/手機…" at bounding box center [465, 315] width 682 height 565
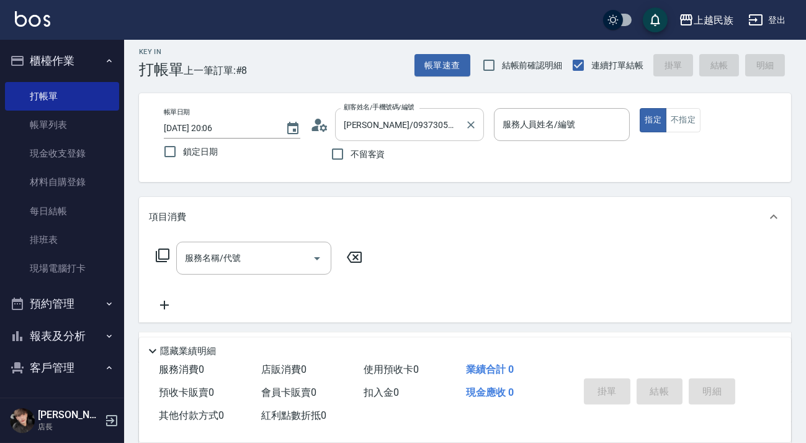
click at [449, 120] on input "[PERSON_NAME]/0937305705/" at bounding box center [400, 125] width 119 height 22
click at [466, 124] on icon "Clear" at bounding box center [471, 125] width 12 height 12
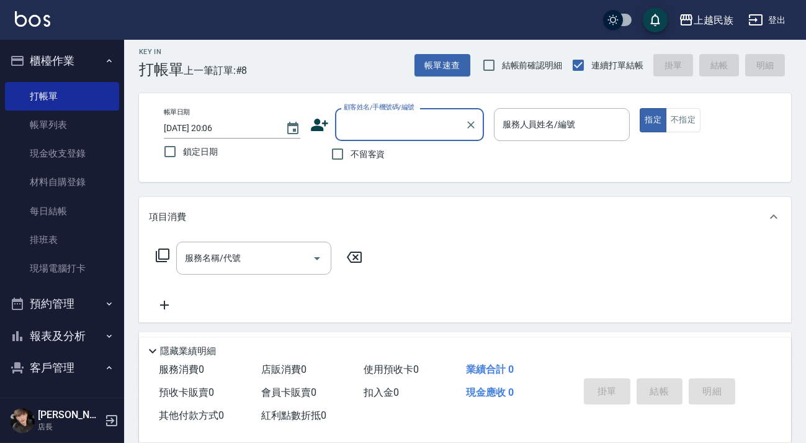
click at [427, 124] on input "顧客姓名/手機號碼/編號" at bounding box center [400, 125] width 119 height 22
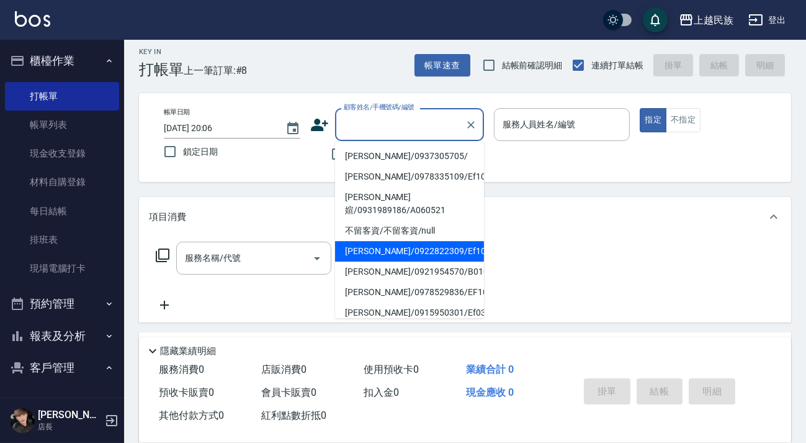
click at [409, 153] on li "[PERSON_NAME]/0937305705/" at bounding box center [409, 156] width 149 height 20
type input "[PERSON_NAME]/0937305705/"
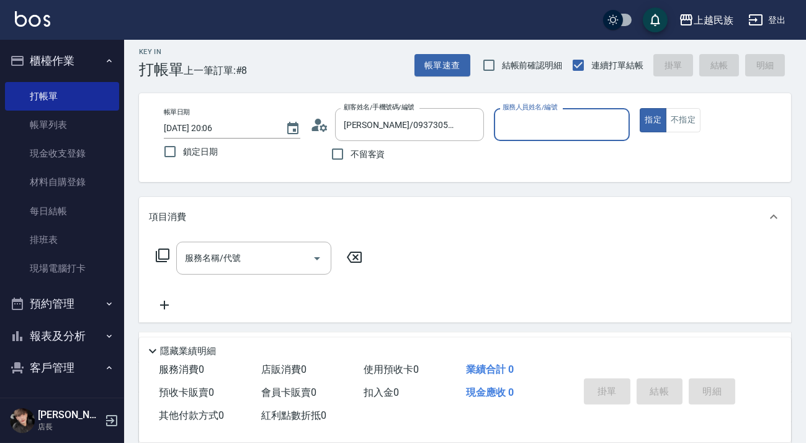
type input "Effie-5"
click at [640, 108] on button "指定" at bounding box center [653, 120] width 27 height 24
click at [193, 266] on input "服務名稱/代號" at bounding box center [244, 258] width 125 height 22
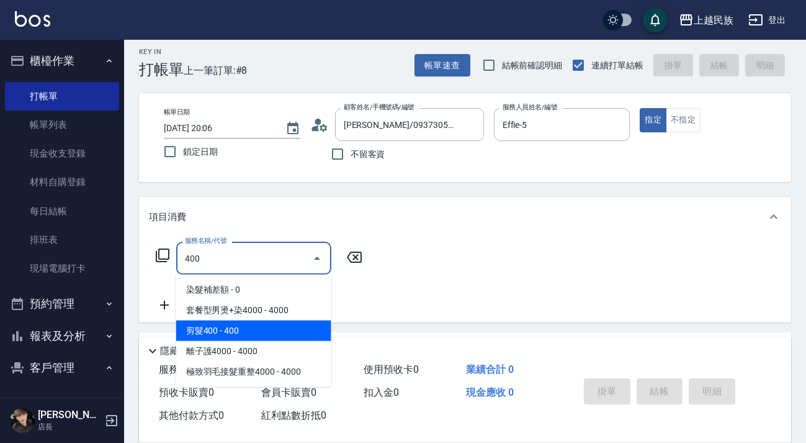
click at [236, 325] on span "剪髮400 - 400" at bounding box center [253, 330] width 155 height 20
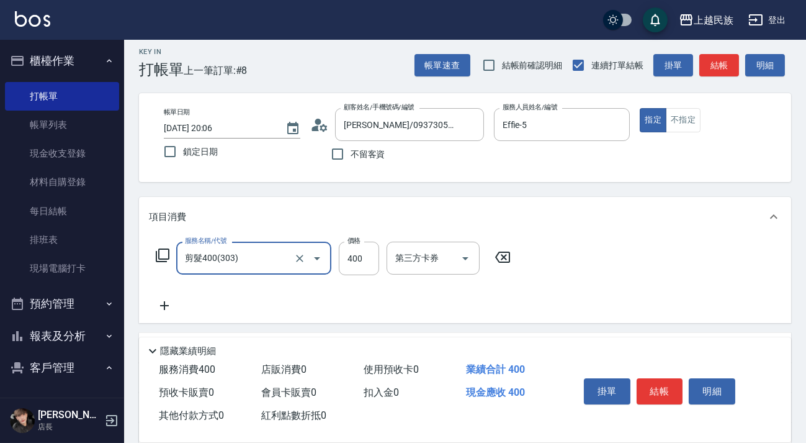
type input "剪髮400(303)"
click at [169, 299] on icon at bounding box center [164, 305] width 31 height 15
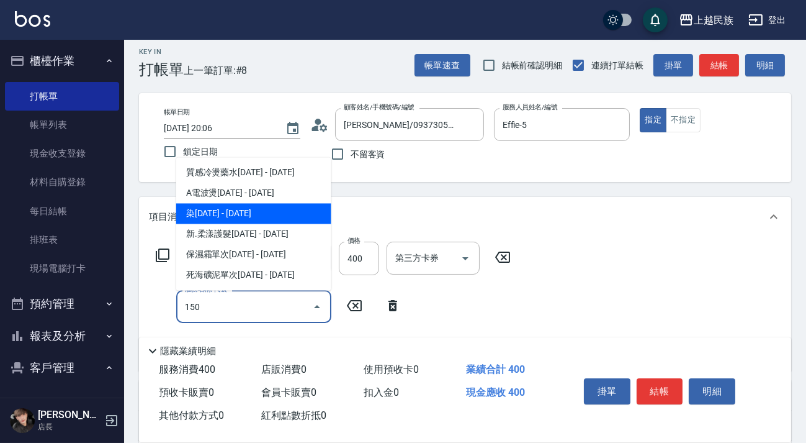
click at [235, 211] on span "染[DATE] - [DATE]" at bounding box center [253, 213] width 155 height 20
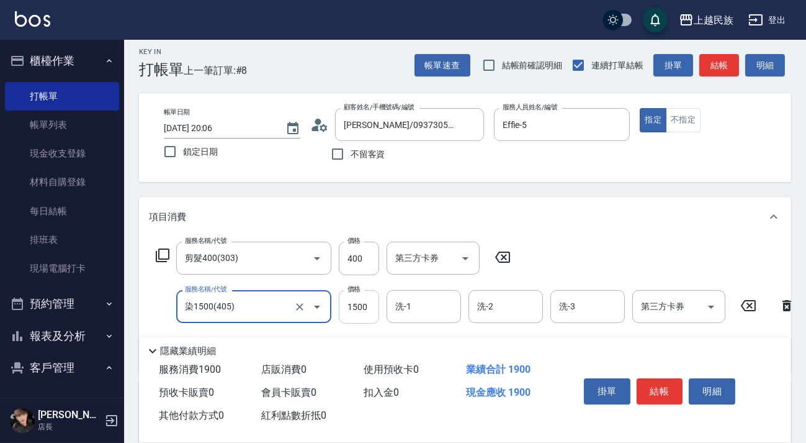
type input "染1500(405)"
click at [366, 305] on input "1500" at bounding box center [359, 307] width 40 height 34
type input "2300"
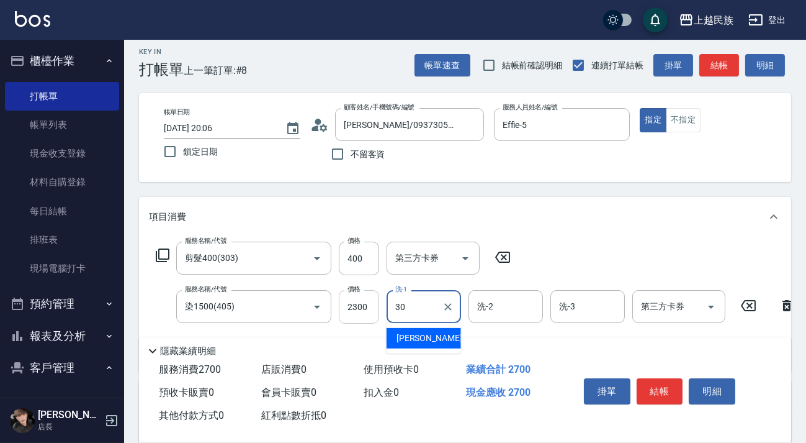
type input "[PERSON_NAME]-30"
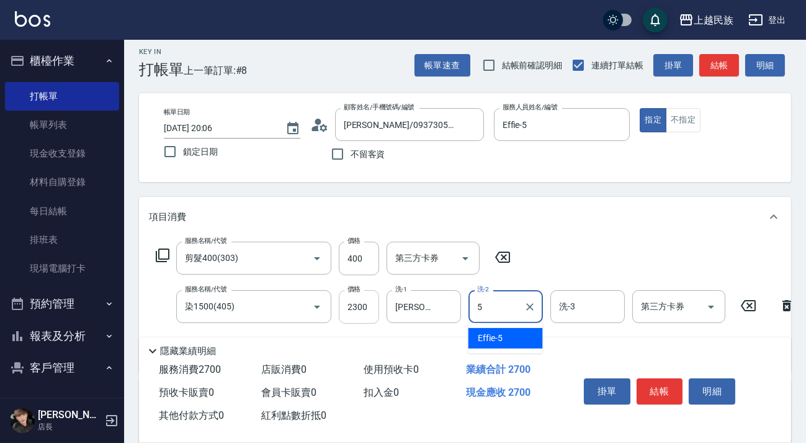
type input "Effie-5"
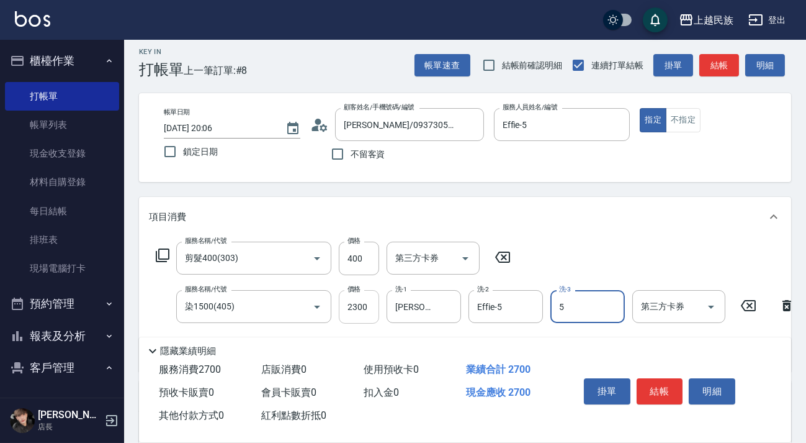
type input "Effie-5"
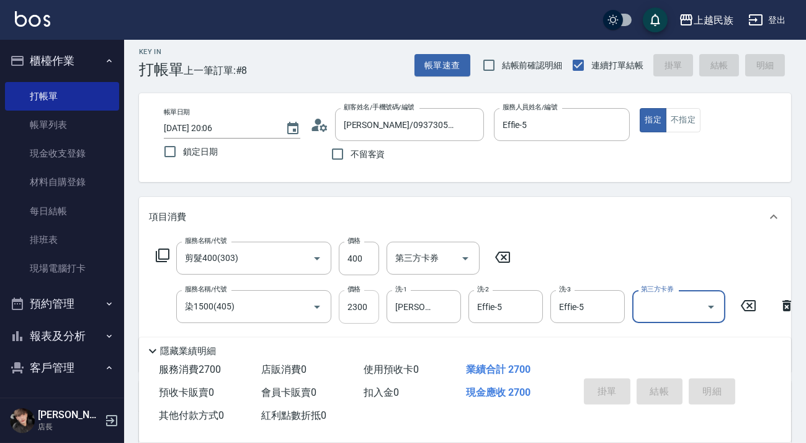
type input "[DATE] 20:08"
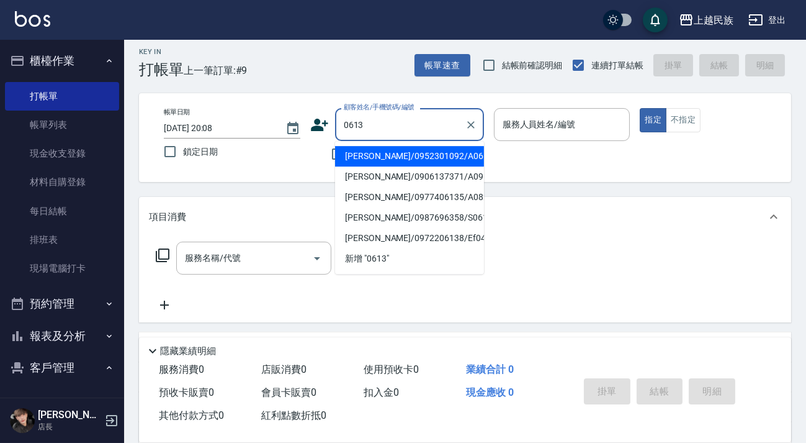
drag, startPoint x: 410, startPoint y: 153, endPoint x: 433, endPoint y: 151, distance: 23.0
click at [412, 151] on li "[PERSON_NAME]/0952301092/A061321" at bounding box center [409, 156] width 149 height 20
type input "[PERSON_NAME]/0952301092/A061321"
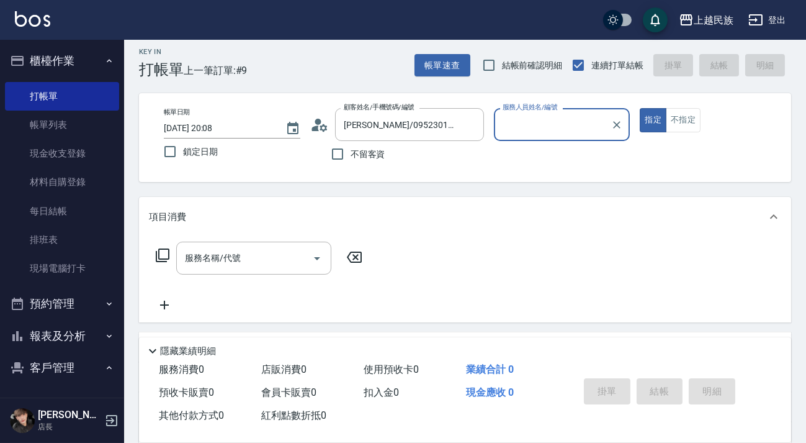
type input "[PERSON_NAME]-2"
click at [640, 108] on button "指定" at bounding box center [653, 120] width 27 height 24
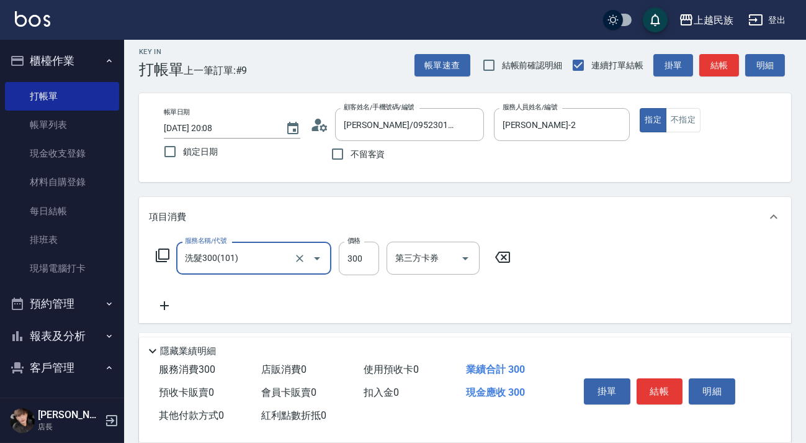
type input "洗髮300(101)"
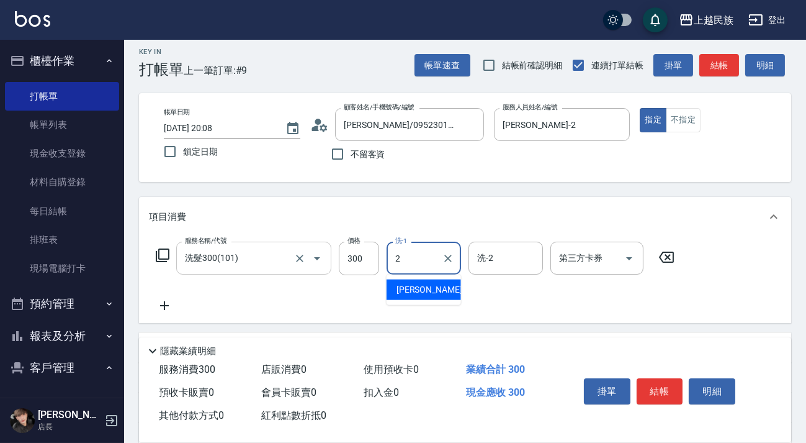
type input "[PERSON_NAME]-2"
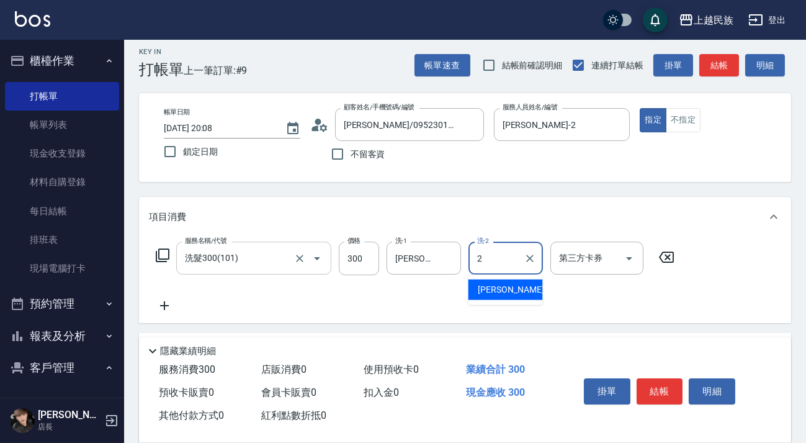
type input "[PERSON_NAME]-2"
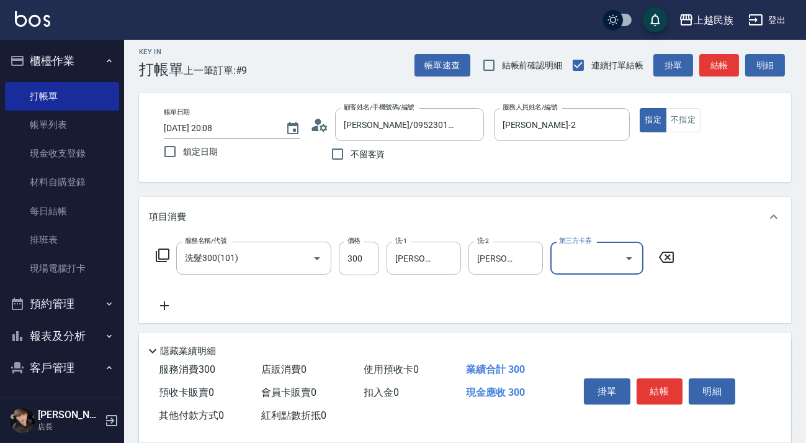
scroll to position [163, 0]
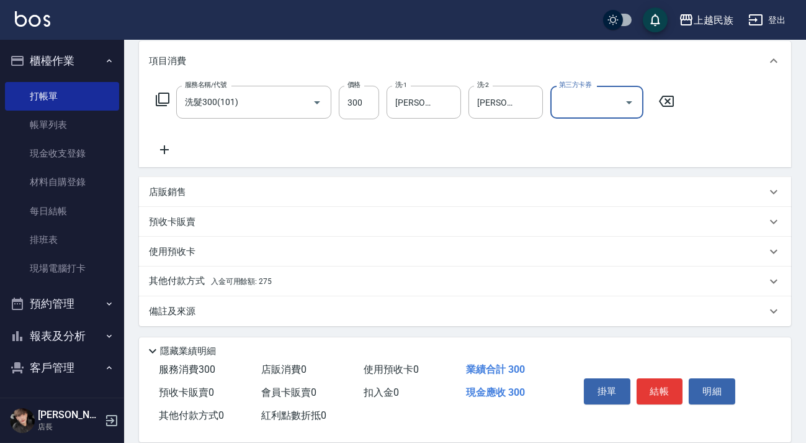
click at [266, 284] on span "入金可用餘額: 275" at bounding box center [241, 281] width 61 height 9
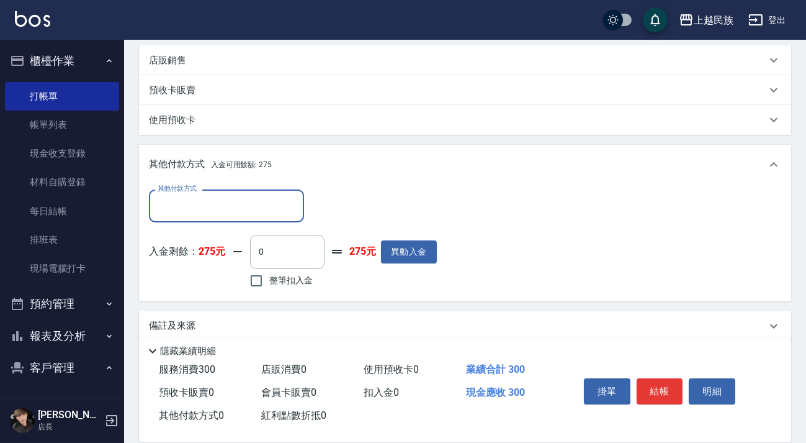
scroll to position [0, 0]
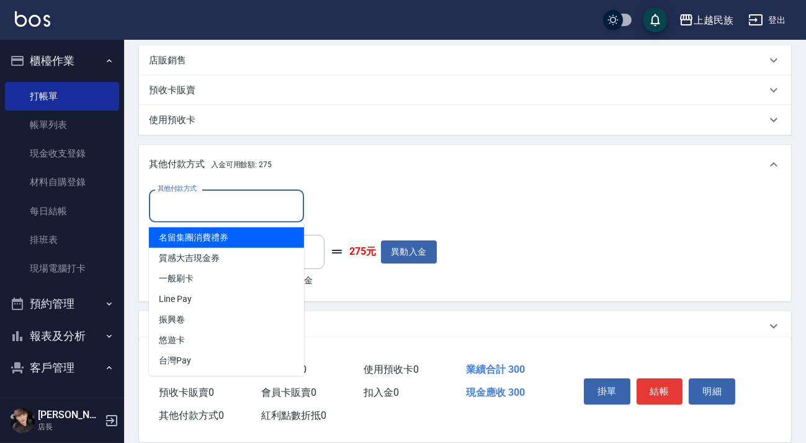
click at [255, 207] on input "其他付款方式" at bounding box center [227, 206] width 144 height 22
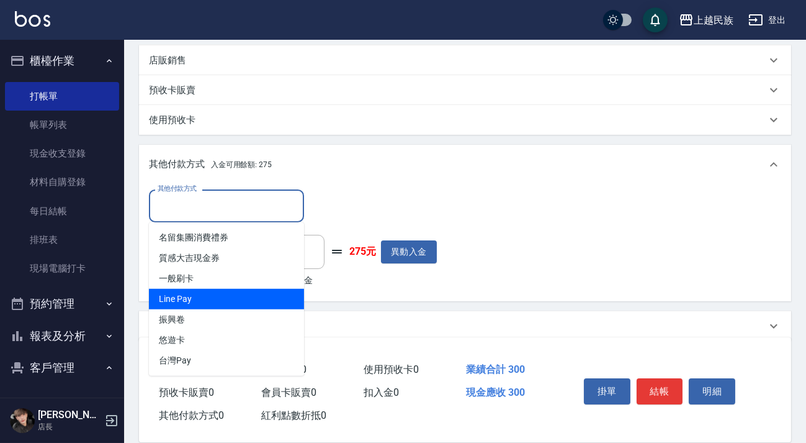
click at [246, 304] on span "Line Pay" at bounding box center [226, 299] width 155 height 20
type input "Line Pay"
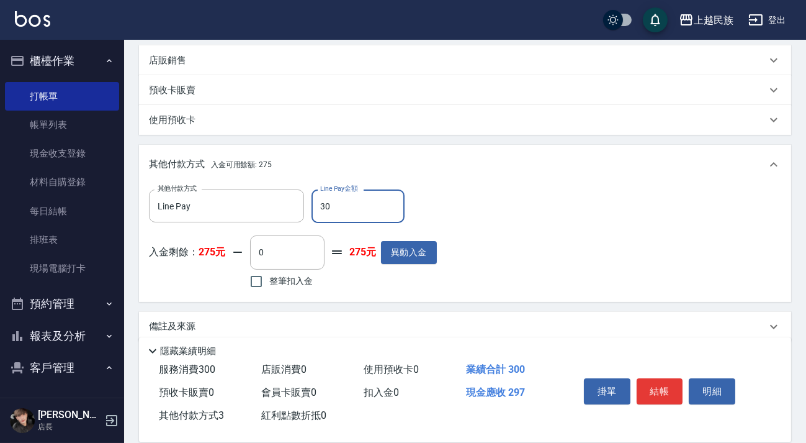
type input "300"
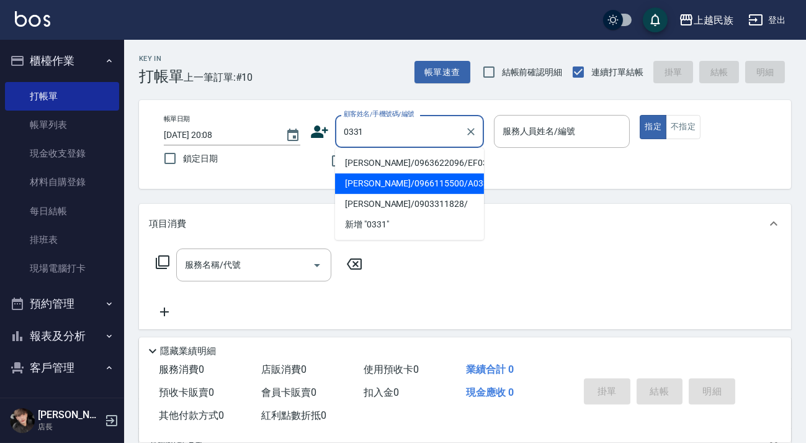
click at [436, 180] on li "[PERSON_NAME]/0966115500/A033111" at bounding box center [409, 183] width 149 height 20
type input "[PERSON_NAME]/0966115500/A033111"
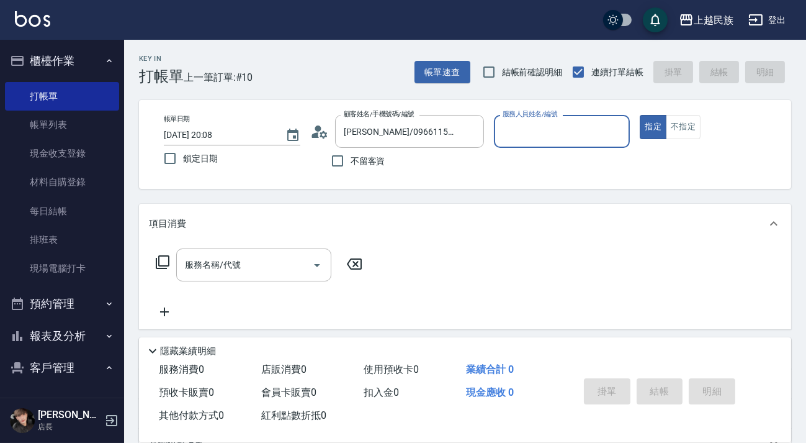
type input "[PERSON_NAME]-2"
click at [640, 115] on button "指定" at bounding box center [653, 127] width 27 height 24
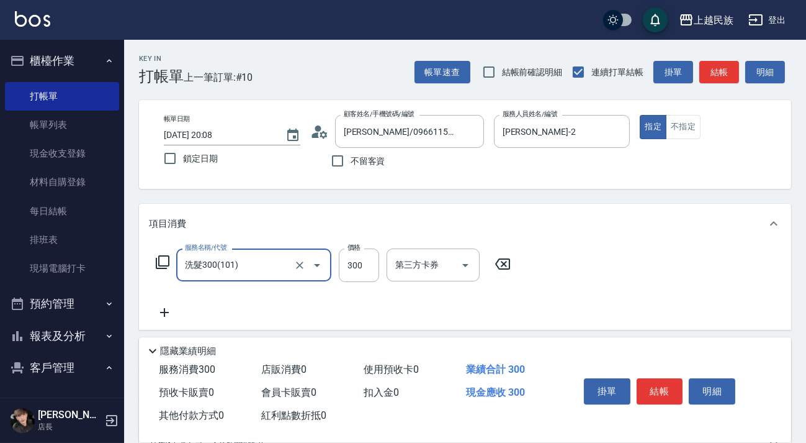
type input "洗髮300(101)"
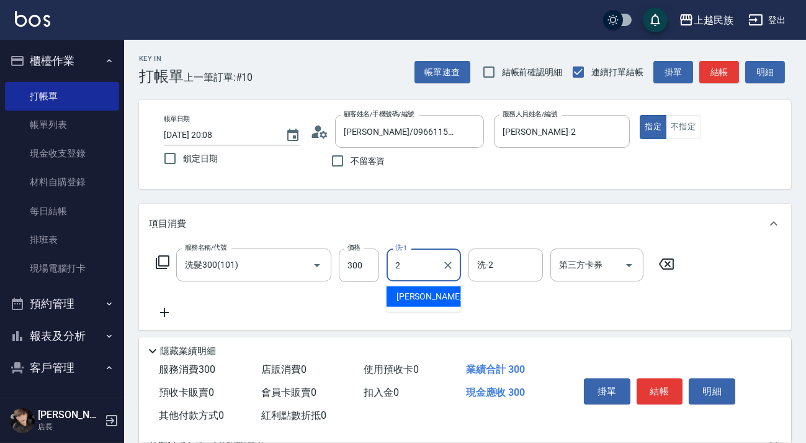
type input "[PERSON_NAME]-2"
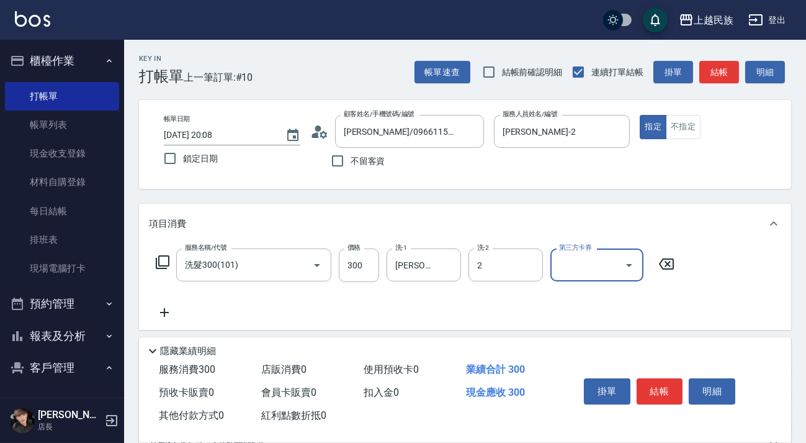
type input "[PERSON_NAME]-2"
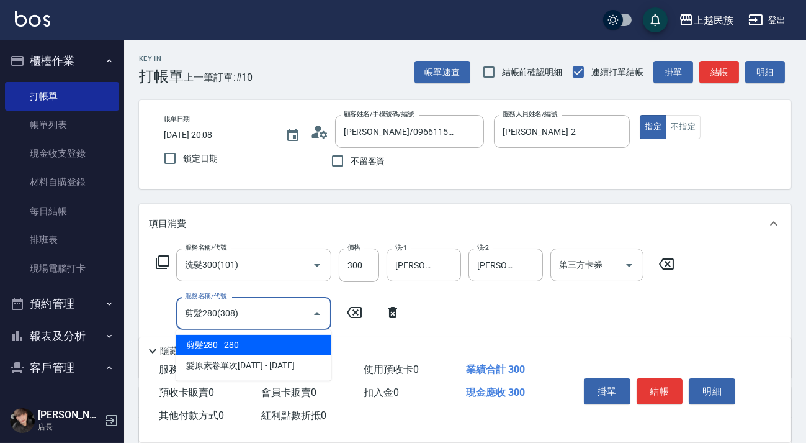
type input "剪髮280(308)"
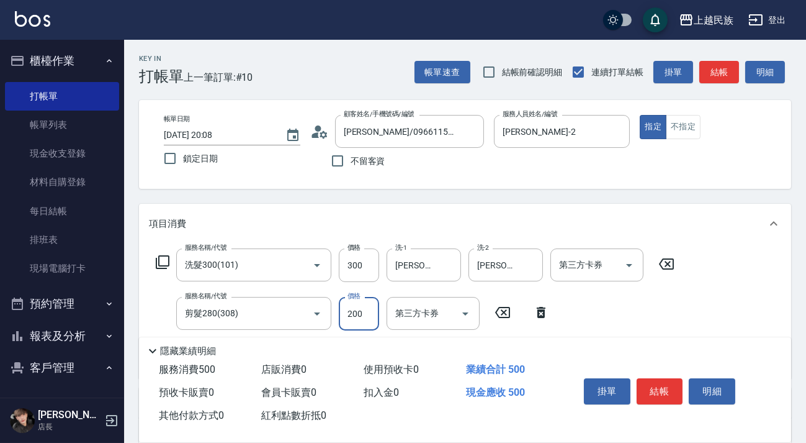
scroll to position [211, 0]
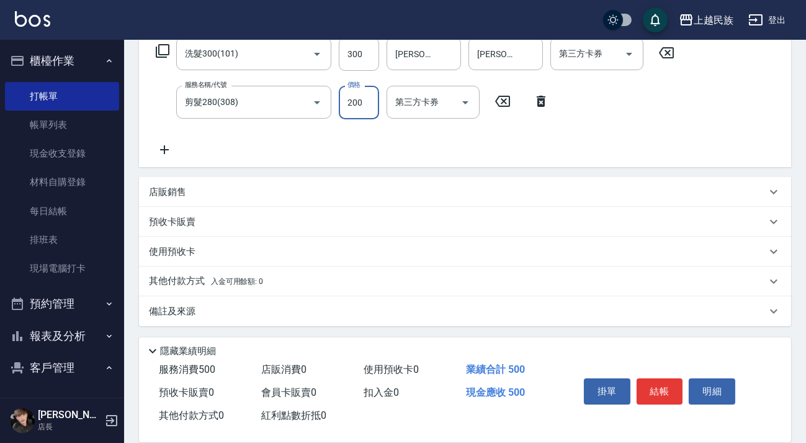
type input "200"
click at [295, 195] on div "店販銷售" at bounding box center [458, 192] width 618 height 13
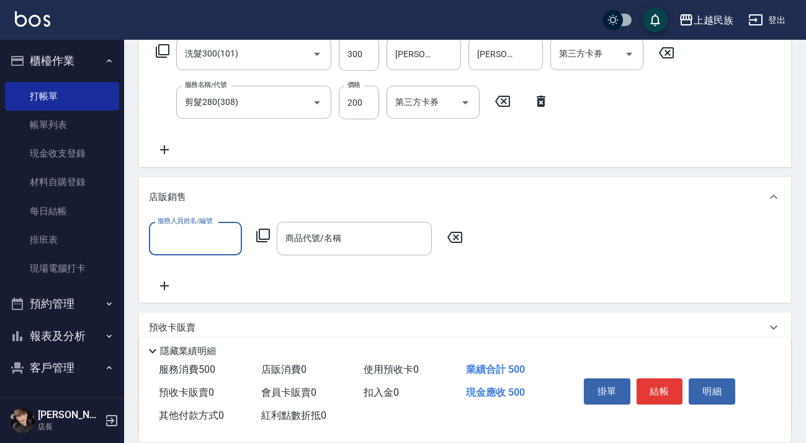
scroll to position [0, 0]
type input "[PERSON_NAME]-2"
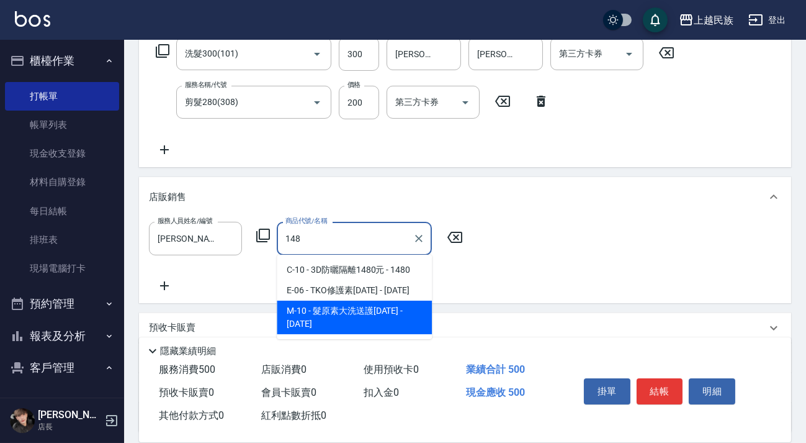
click at [336, 316] on span "M-10 - 髮原素大洗送護[DATE] - [DATE]" at bounding box center [354, 317] width 155 height 34
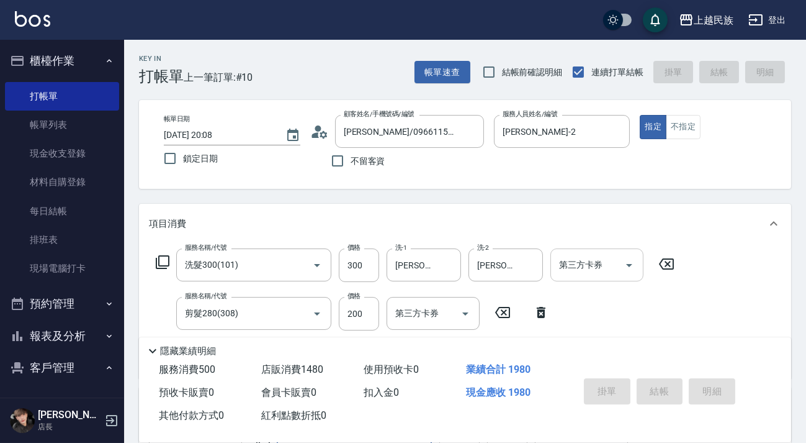
type input "髮原素大洗送護1480"
type input "[DATE] 20:09"
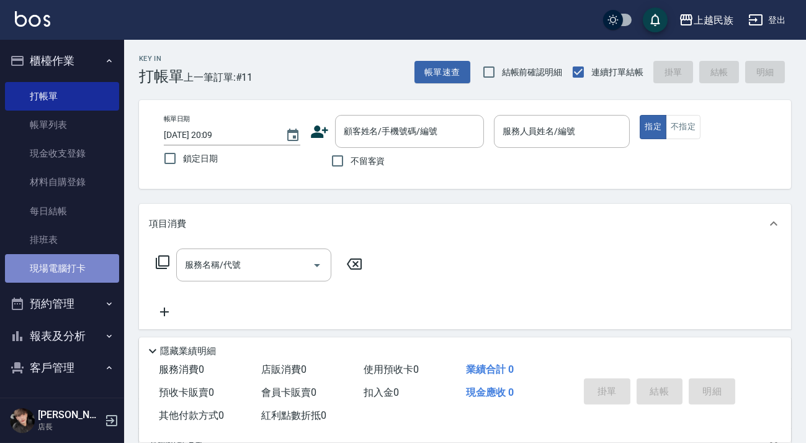
drag, startPoint x: 77, startPoint y: 273, endPoint x: 71, endPoint y: 266, distance: 8.8
click at [78, 273] on link "現場電腦打卡" at bounding box center [62, 268] width 114 height 29
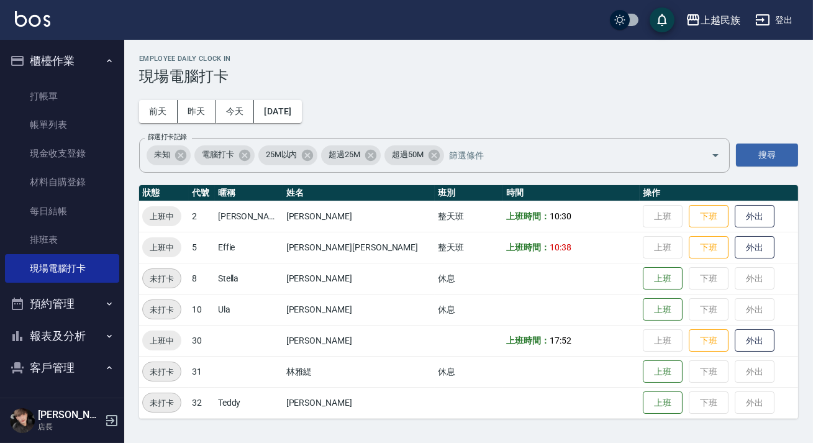
click at [75, 329] on button "報表及分析" at bounding box center [62, 336] width 114 height 32
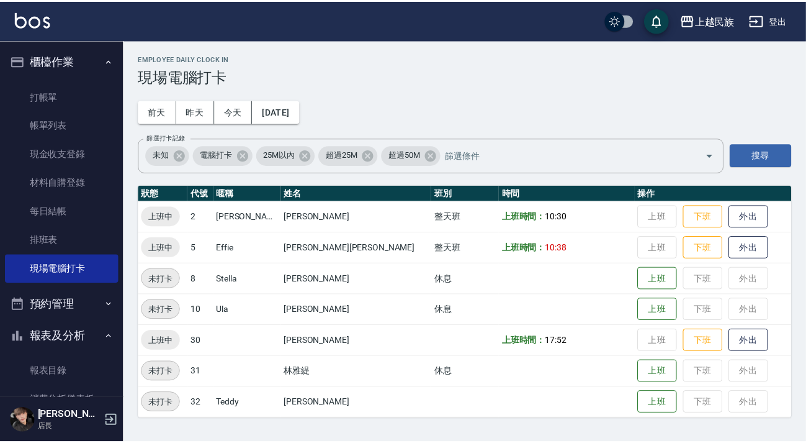
scroll to position [225, 0]
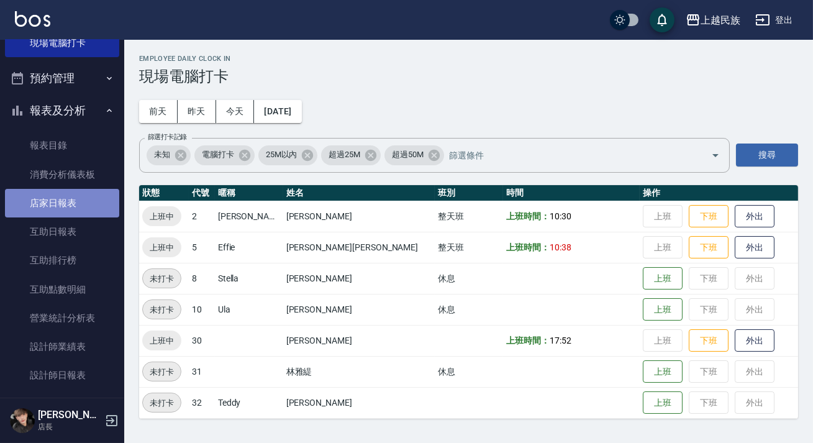
click at [87, 199] on link "店家日報表" at bounding box center [62, 203] width 114 height 29
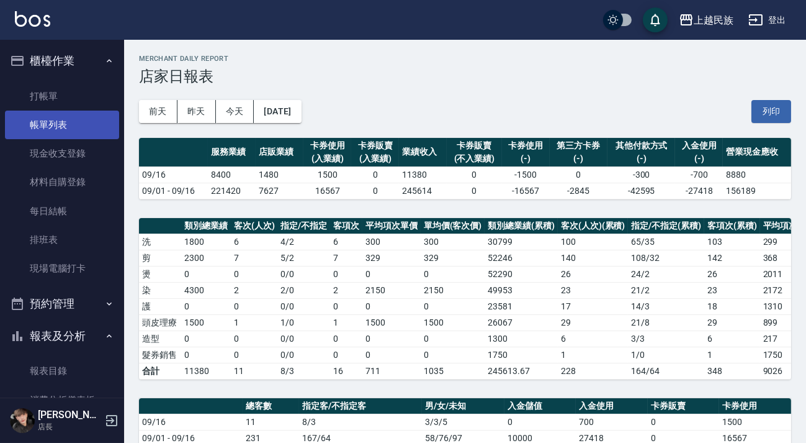
click at [70, 132] on link "帳單列表" at bounding box center [62, 124] width 114 height 29
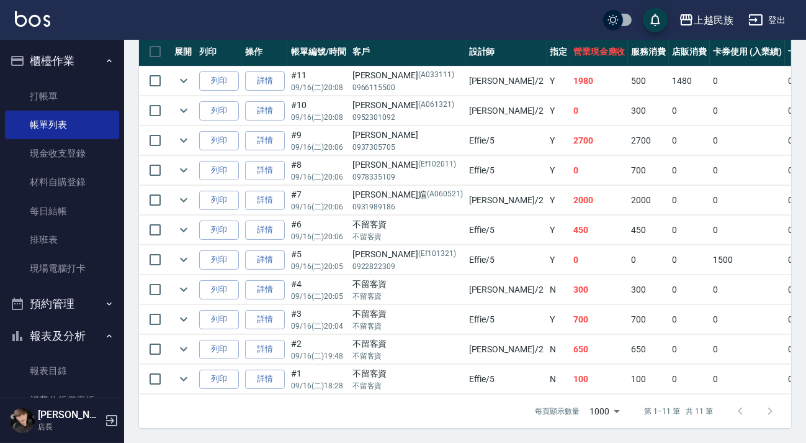
scroll to position [129, 0]
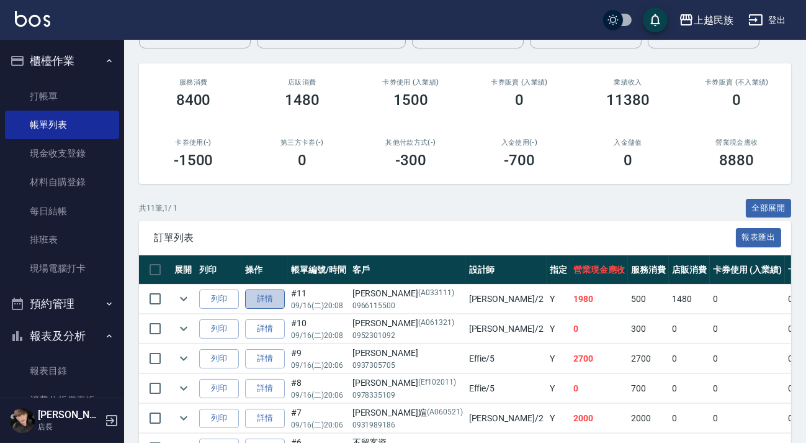
click at [261, 303] on link "詳情" at bounding box center [265, 298] width 40 height 19
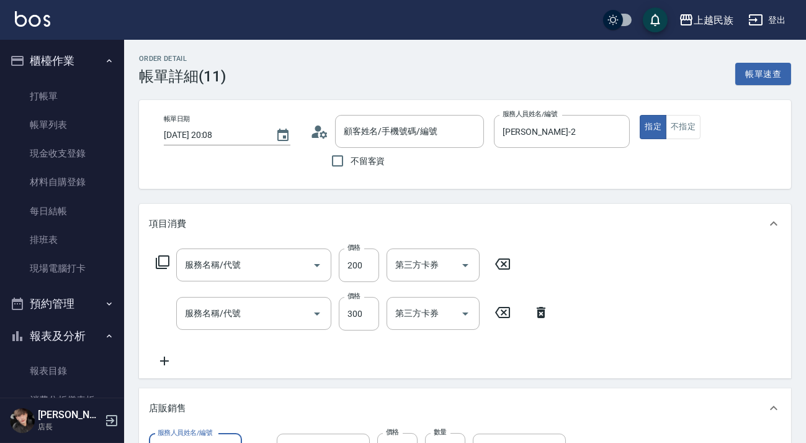
type input "[DATE] 20:08"
type input "[PERSON_NAME]-2"
type input "[PERSON_NAME]/0966115500/A033111"
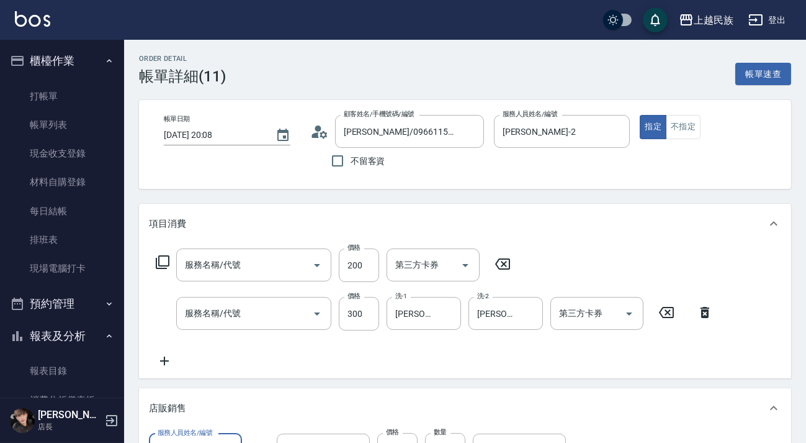
type input "剪髮280(308)"
type input "洗髮300(101)"
type input "髮原素大洗送護1480"
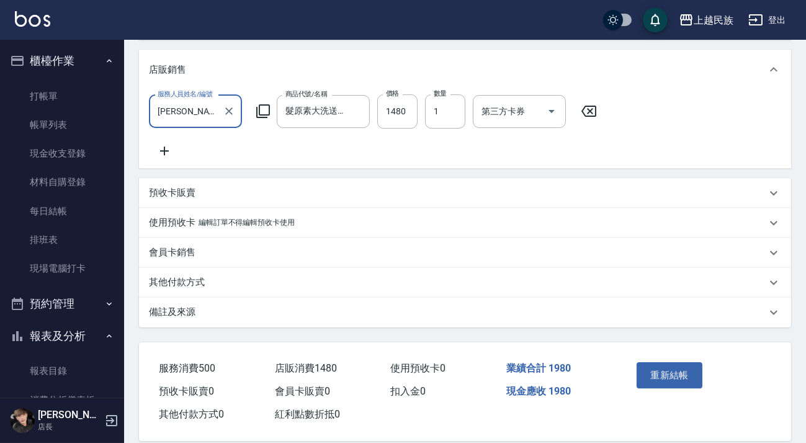
click at [341, 297] on div "其他付款方式" at bounding box center [465, 283] width 652 height 30
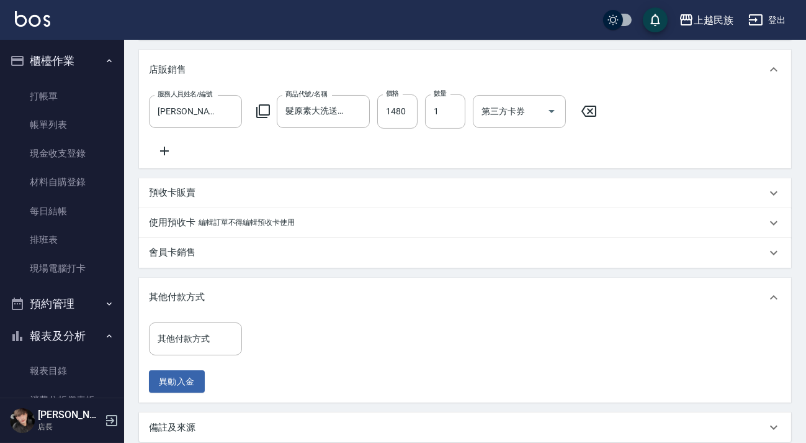
scroll to position [479, 0]
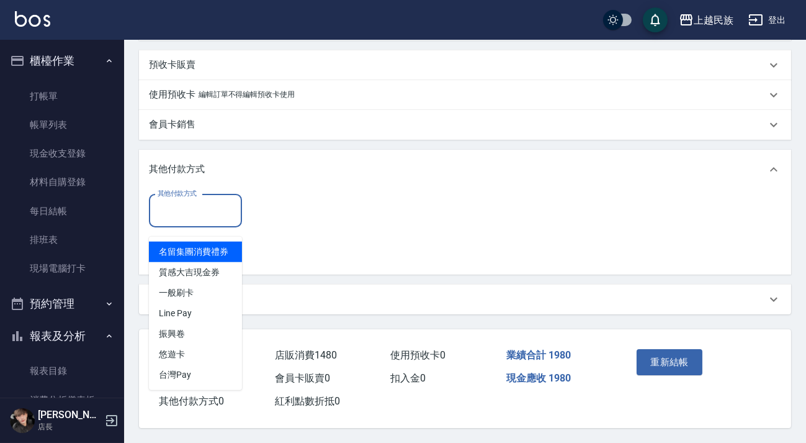
click at [214, 200] on input "其他付款方式" at bounding box center [196, 211] width 82 height 22
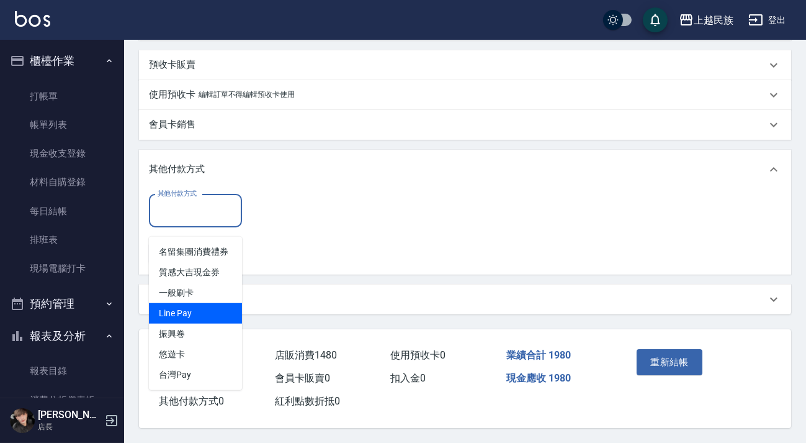
click at [210, 303] on span "Line Pay" at bounding box center [195, 313] width 93 height 20
type input "Line Pay"
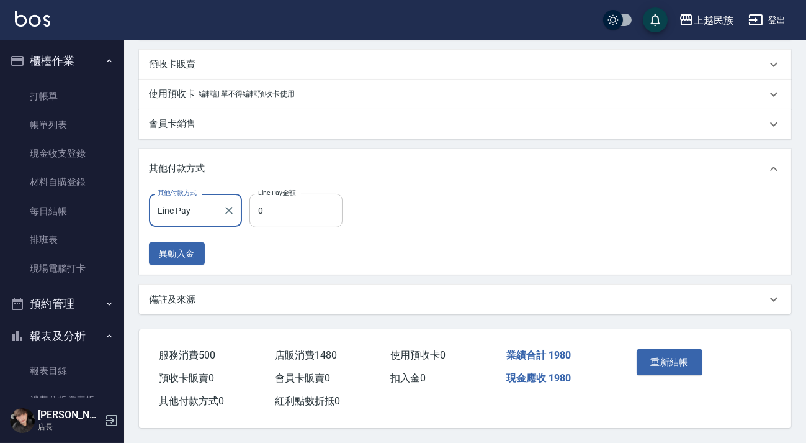
click at [297, 217] on input "0" at bounding box center [296, 211] width 93 height 34
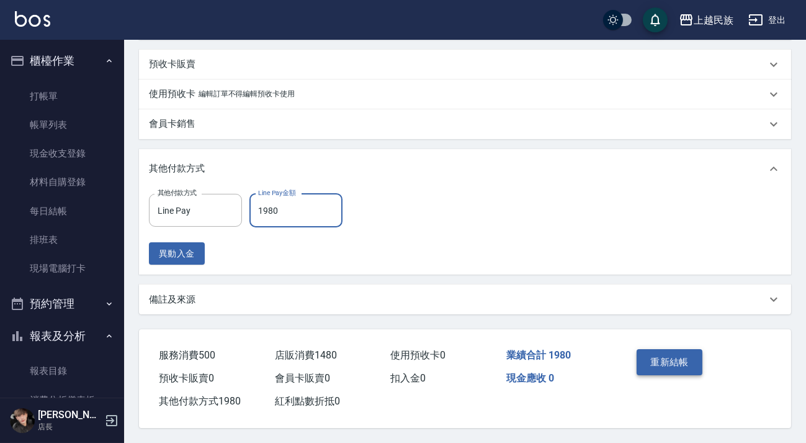
type input "1980"
click at [668, 359] on button "重新結帳" at bounding box center [670, 362] width 66 height 26
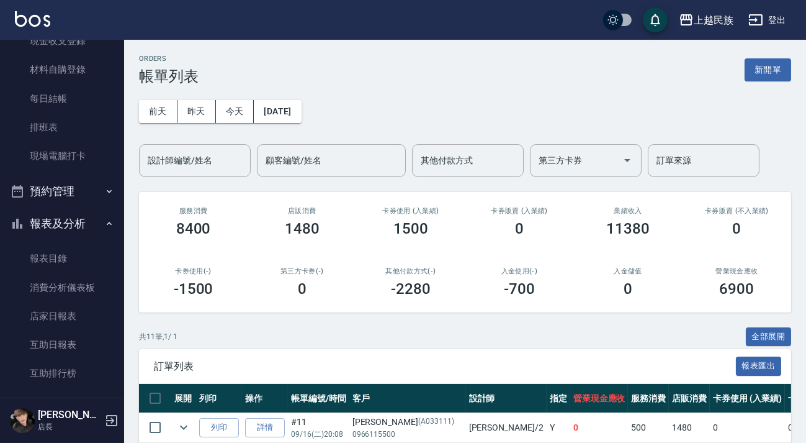
scroll to position [169, 0]
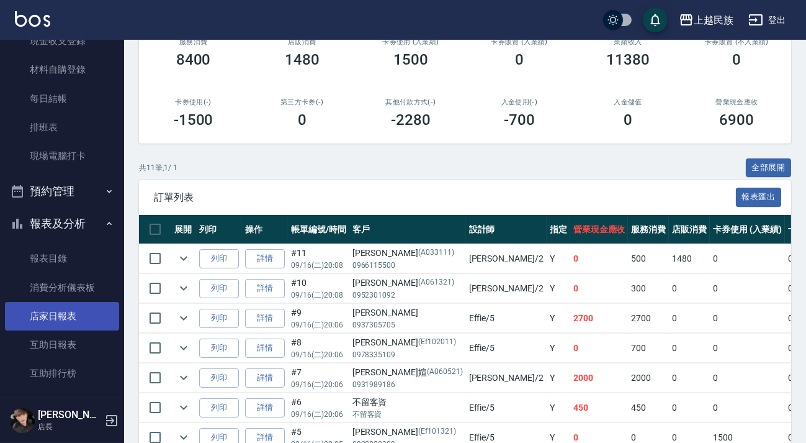
click at [73, 311] on link "店家日報表" at bounding box center [62, 316] width 114 height 29
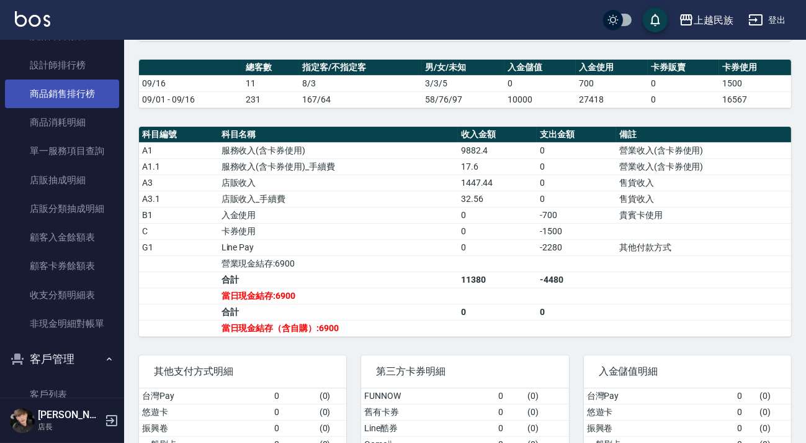
scroll to position [451, 0]
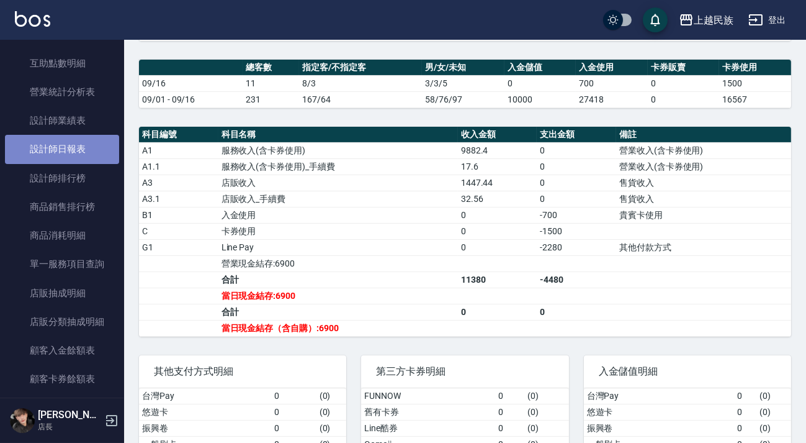
click at [84, 155] on link "設計師日報表" at bounding box center [62, 149] width 114 height 29
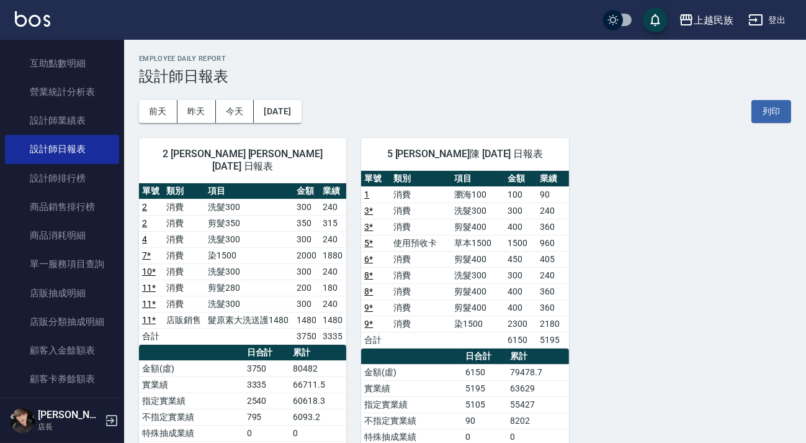
click at [29, 22] on img at bounding box center [32, 19] width 35 height 16
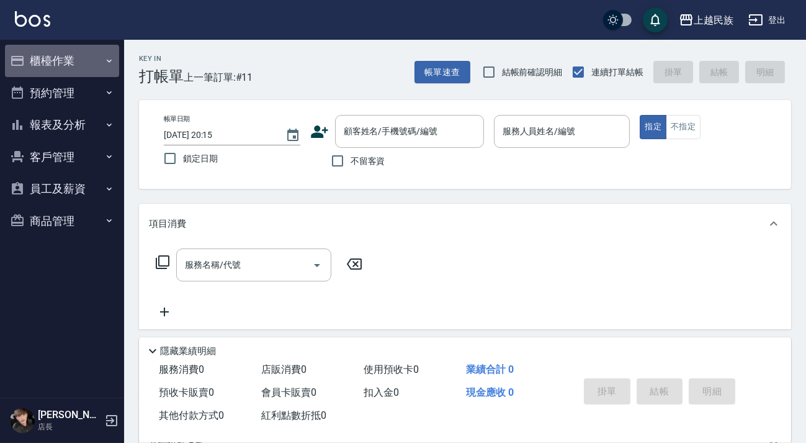
click at [74, 66] on button "櫃檯作業" at bounding box center [62, 61] width 114 height 32
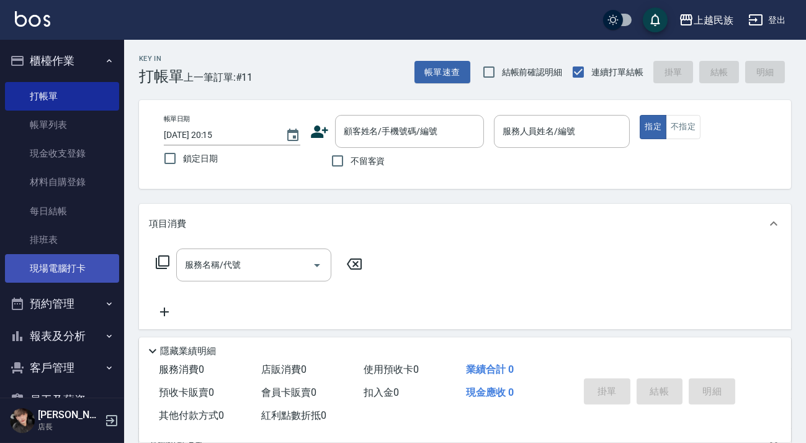
click at [85, 280] on link "現場電腦打卡" at bounding box center [62, 268] width 114 height 29
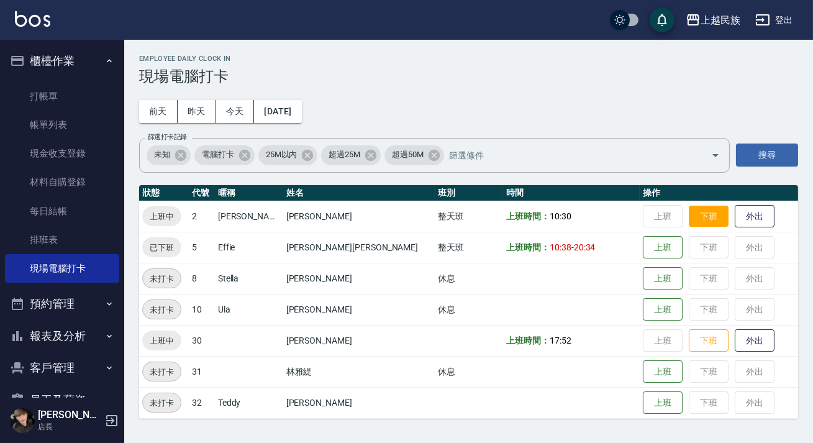
click at [688, 214] on button "下班" at bounding box center [708, 216] width 40 height 22
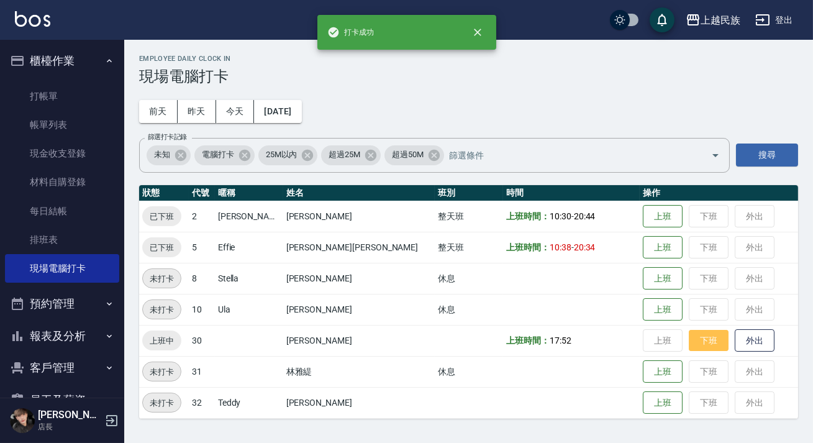
click at [688, 333] on button "下班" at bounding box center [708, 341] width 40 height 22
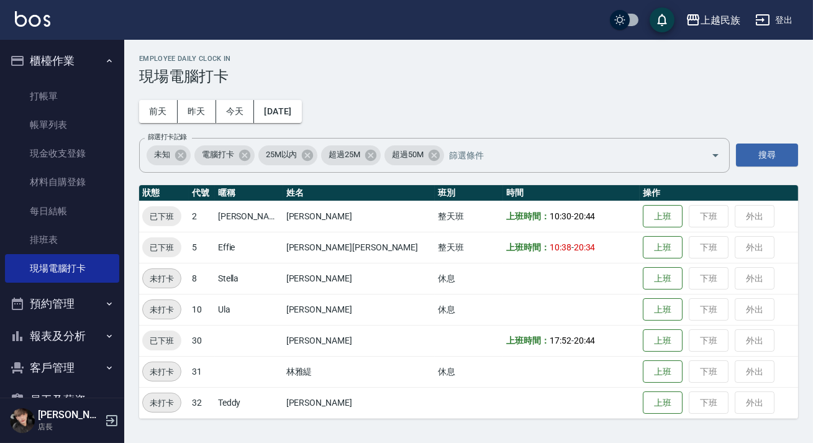
click at [42, 343] on button "報表及分析" at bounding box center [62, 336] width 114 height 32
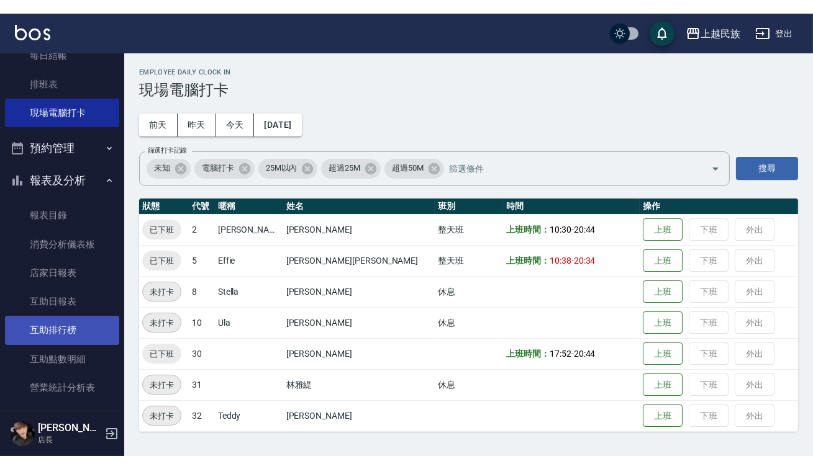
scroll to position [225, 0]
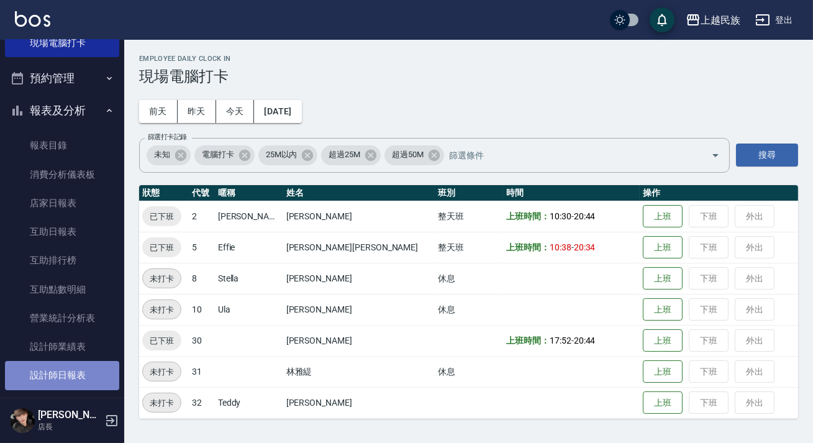
click at [78, 375] on link "設計師日報表" at bounding box center [62, 375] width 114 height 29
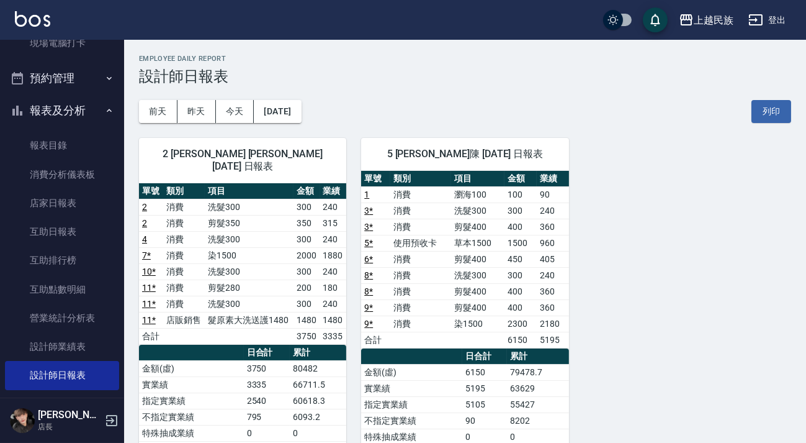
click at [777, 14] on button "登出" at bounding box center [768, 20] width 48 height 23
